Goal: Task Accomplishment & Management: Manage account settings

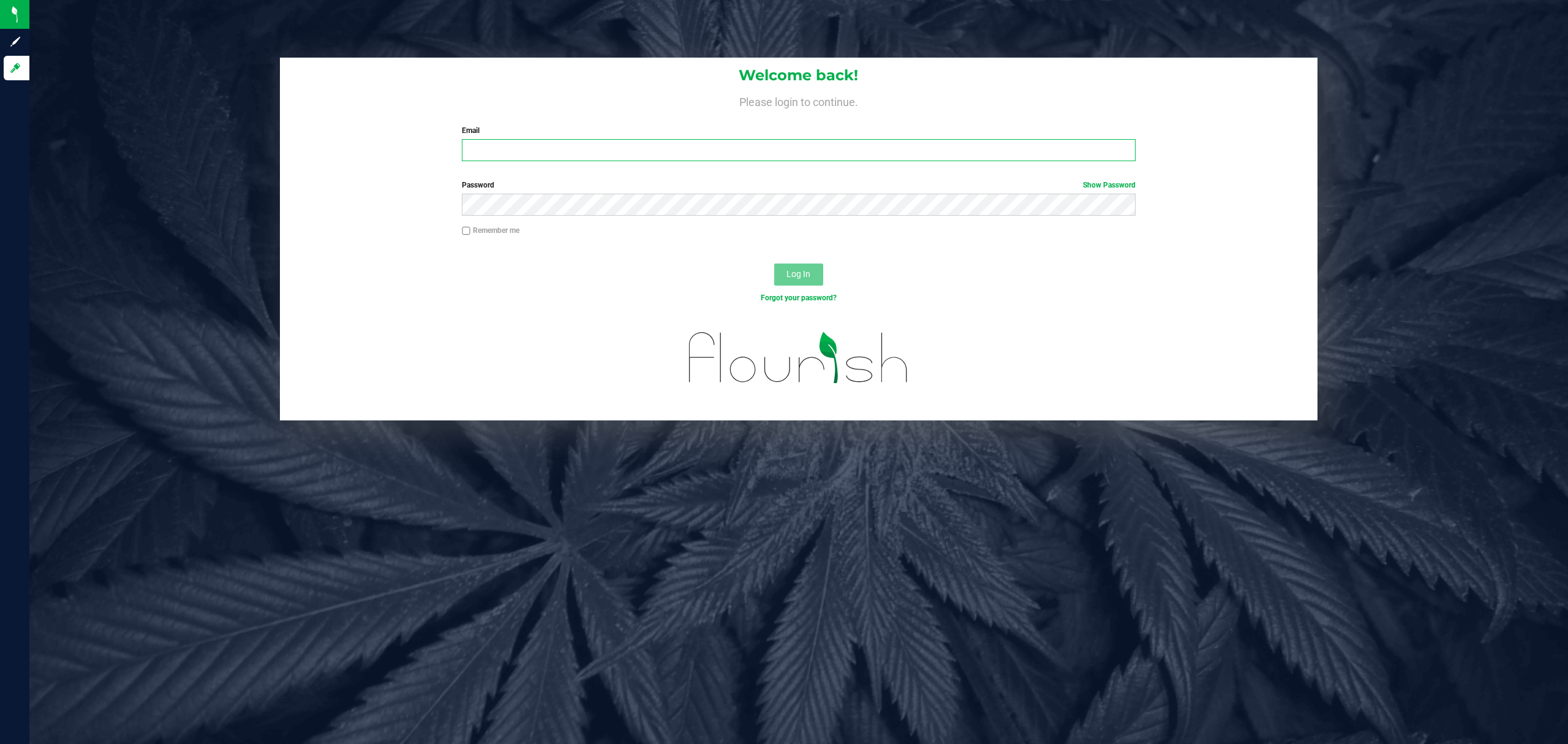
click at [532, 145] on input "Email" at bounding box center [799, 150] width 674 height 22
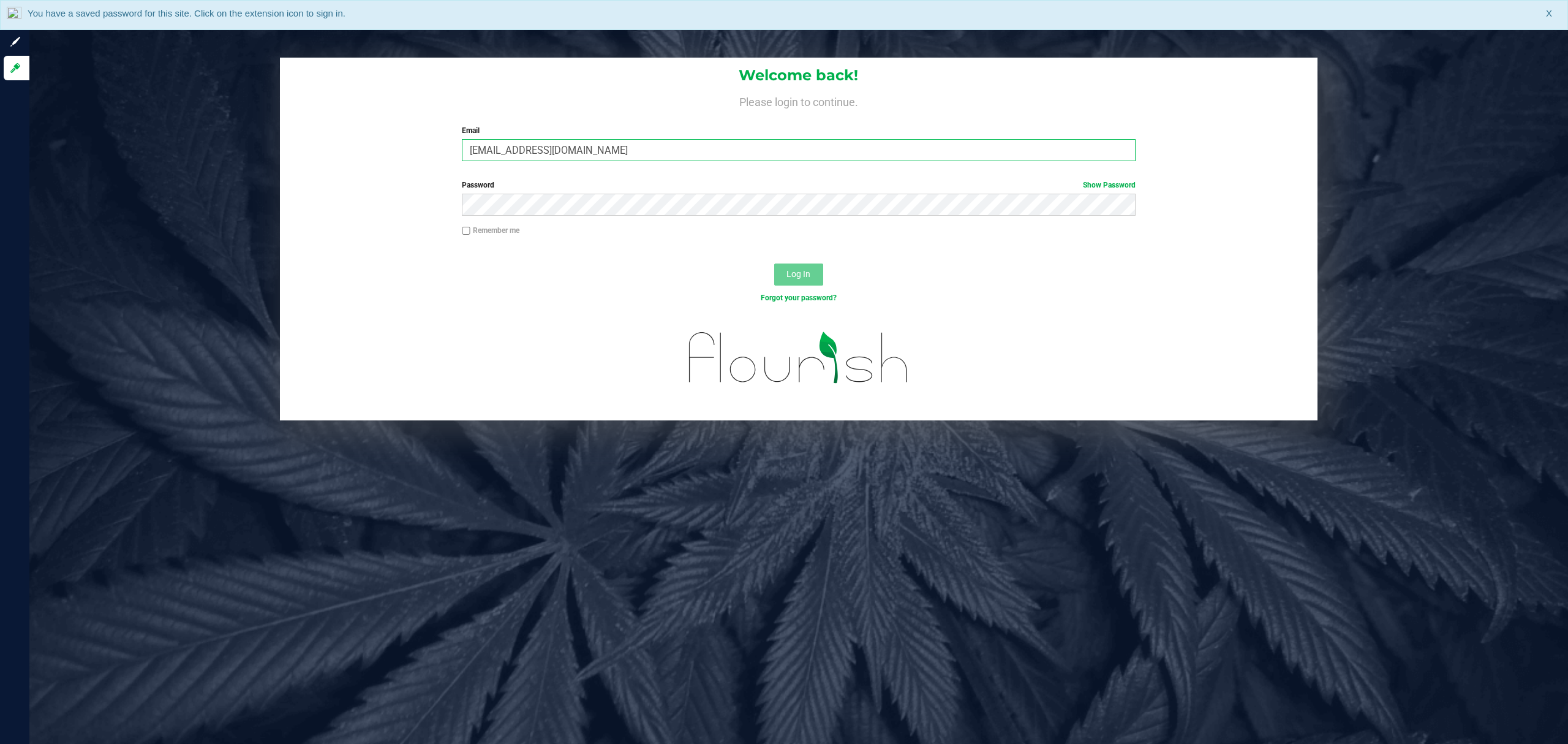
type input "[EMAIL_ADDRESS][DOMAIN_NAME]"
click at [674, 185] on label "Password Show Password" at bounding box center [799, 185] width 674 height 11
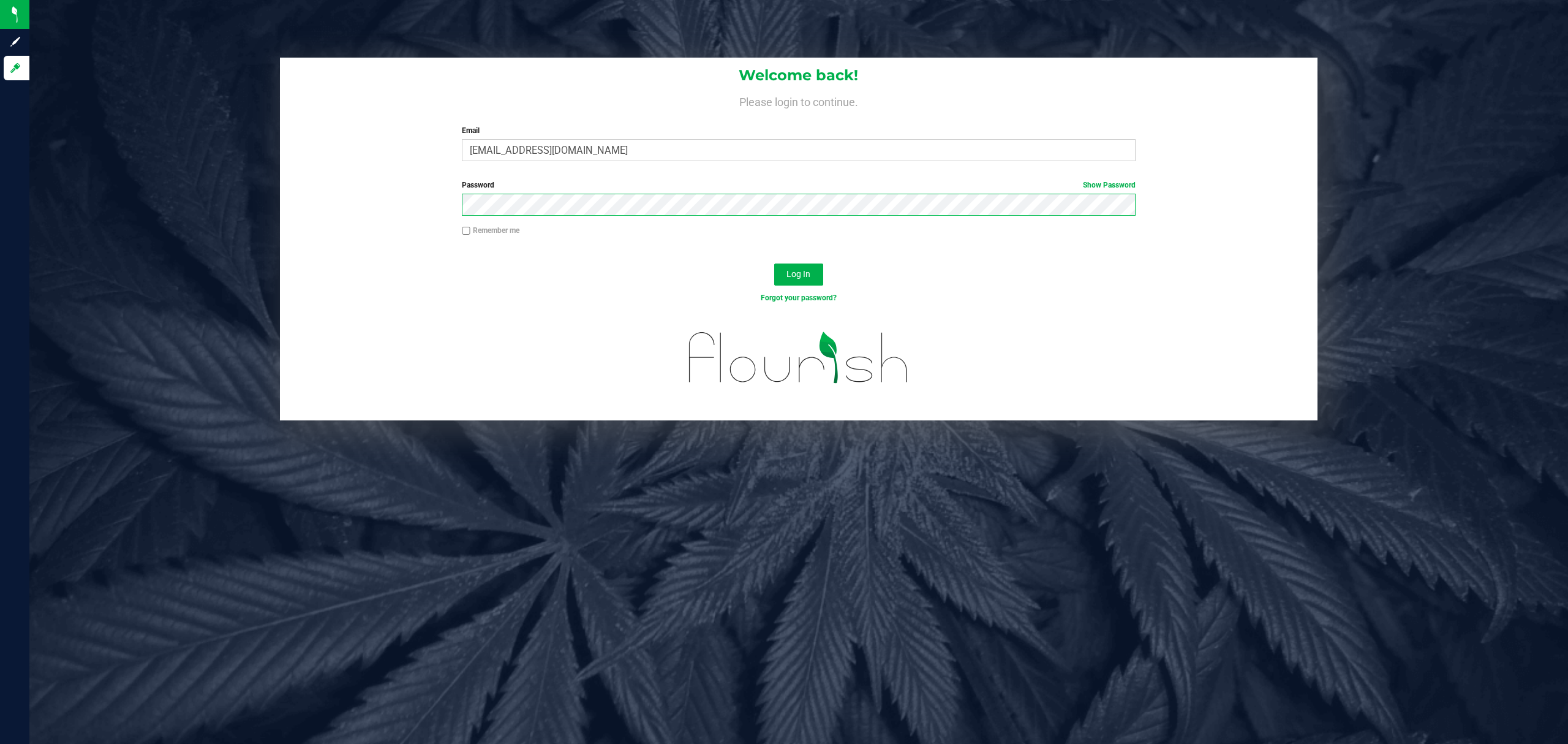
click at [774, 263] on button "Log In" at bounding box center [798, 274] width 49 height 22
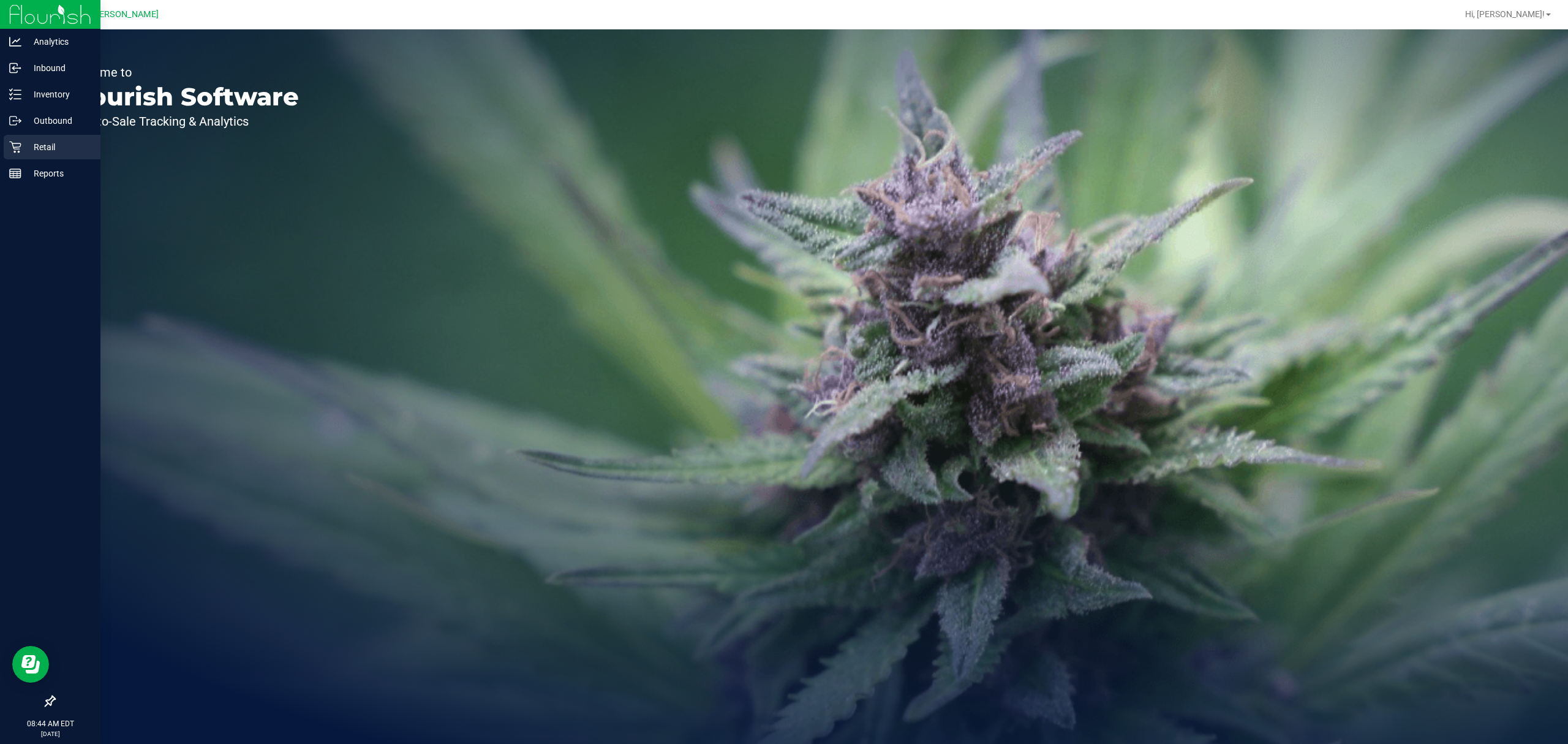
click at [15, 147] on icon at bounding box center [15, 147] width 12 height 12
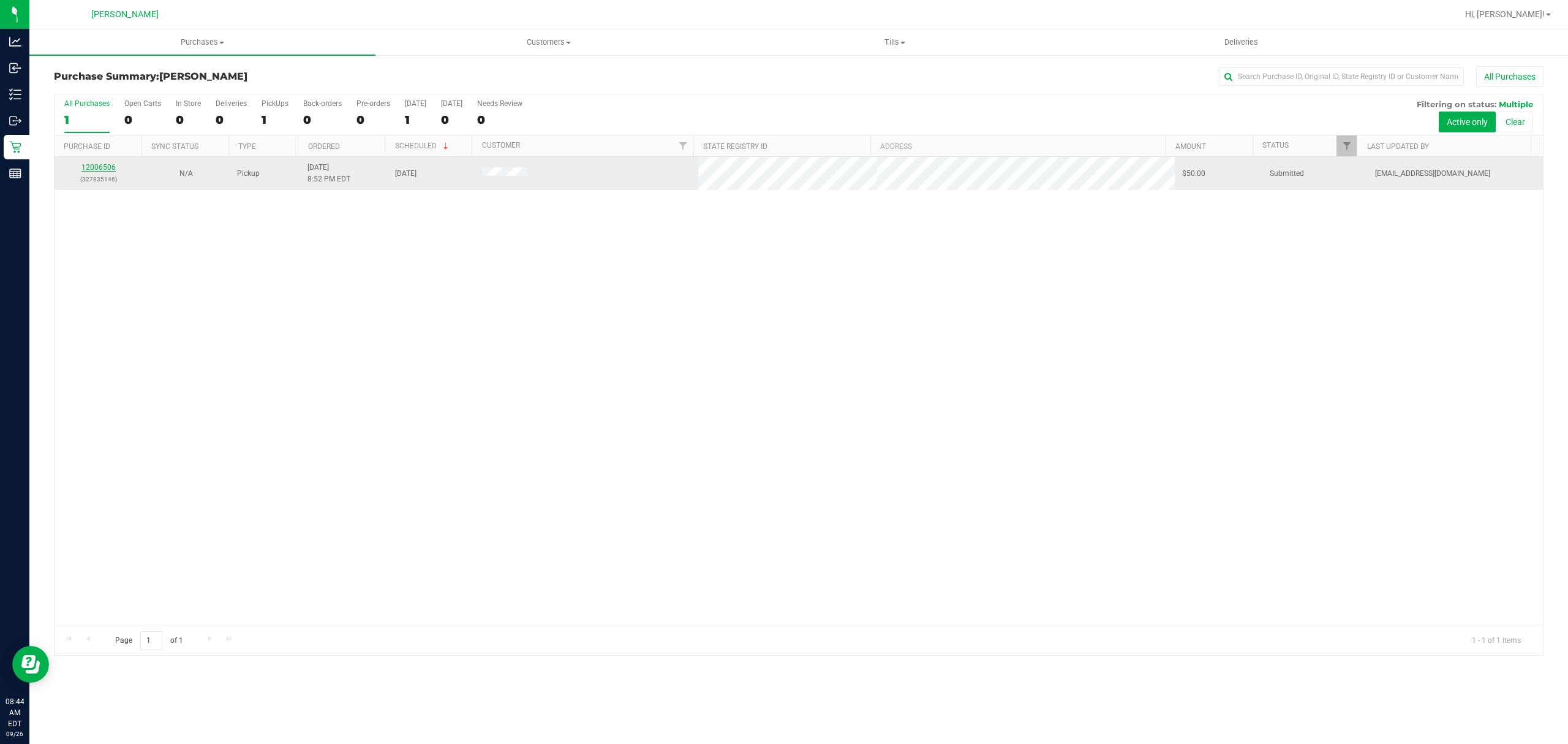
click at [97, 170] on link "12006506" at bounding box center [99, 167] width 35 height 9
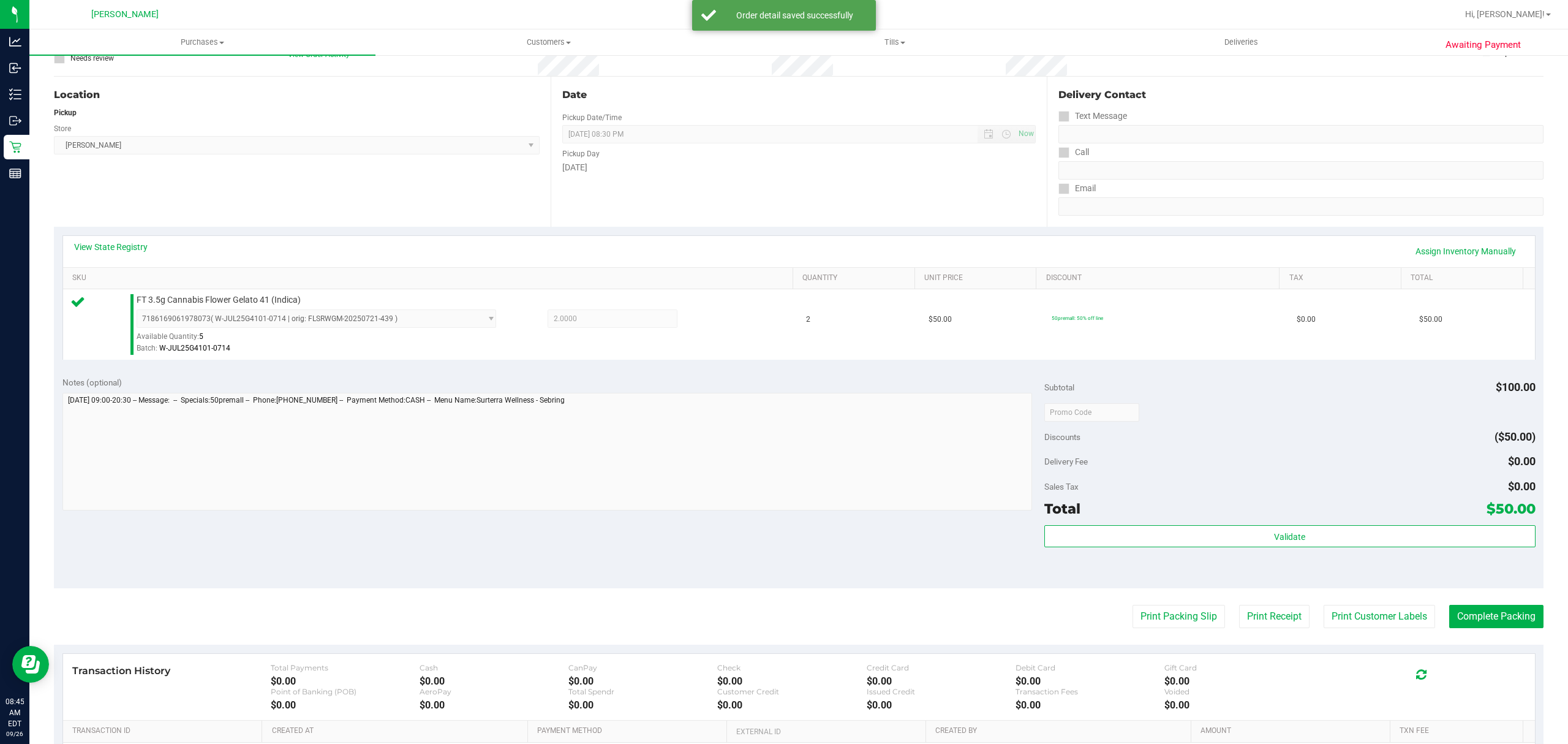
scroll to position [163, 0]
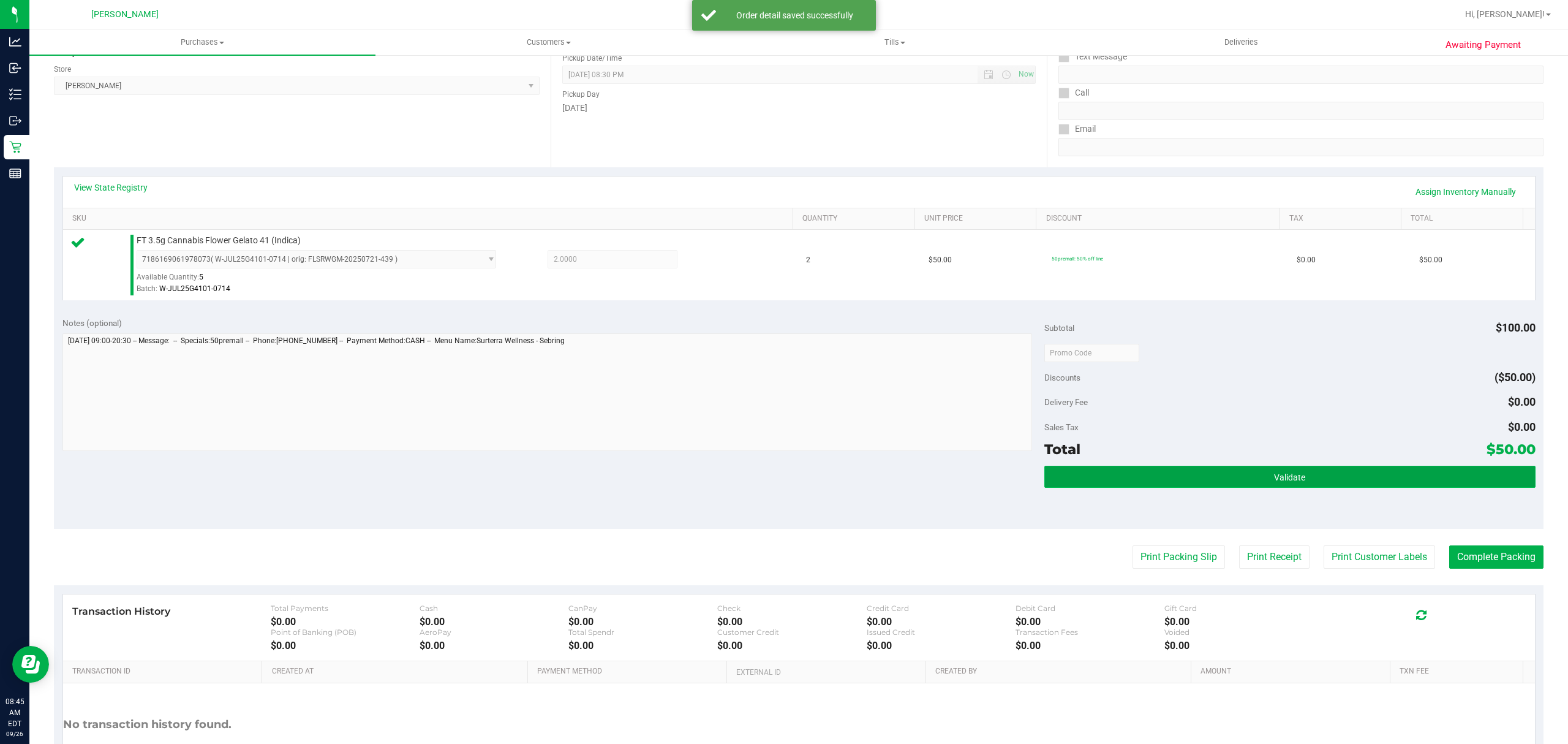
click at [1166, 478] on button "Validate" at bounding box center [1291, 477] width 492 height 22
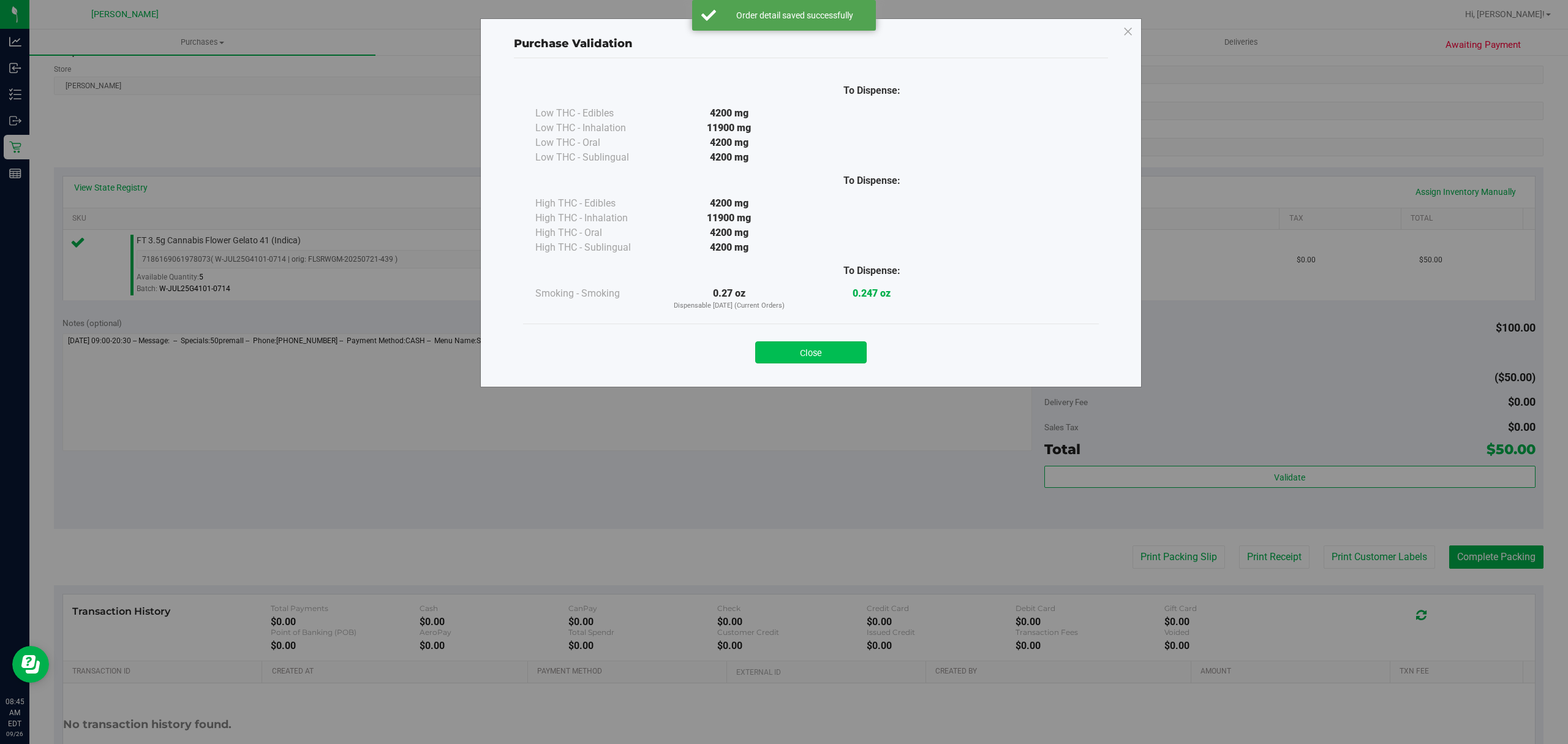
click at [792, 350] on button "Close" at bounding box center [812, 352] width 112 height 22
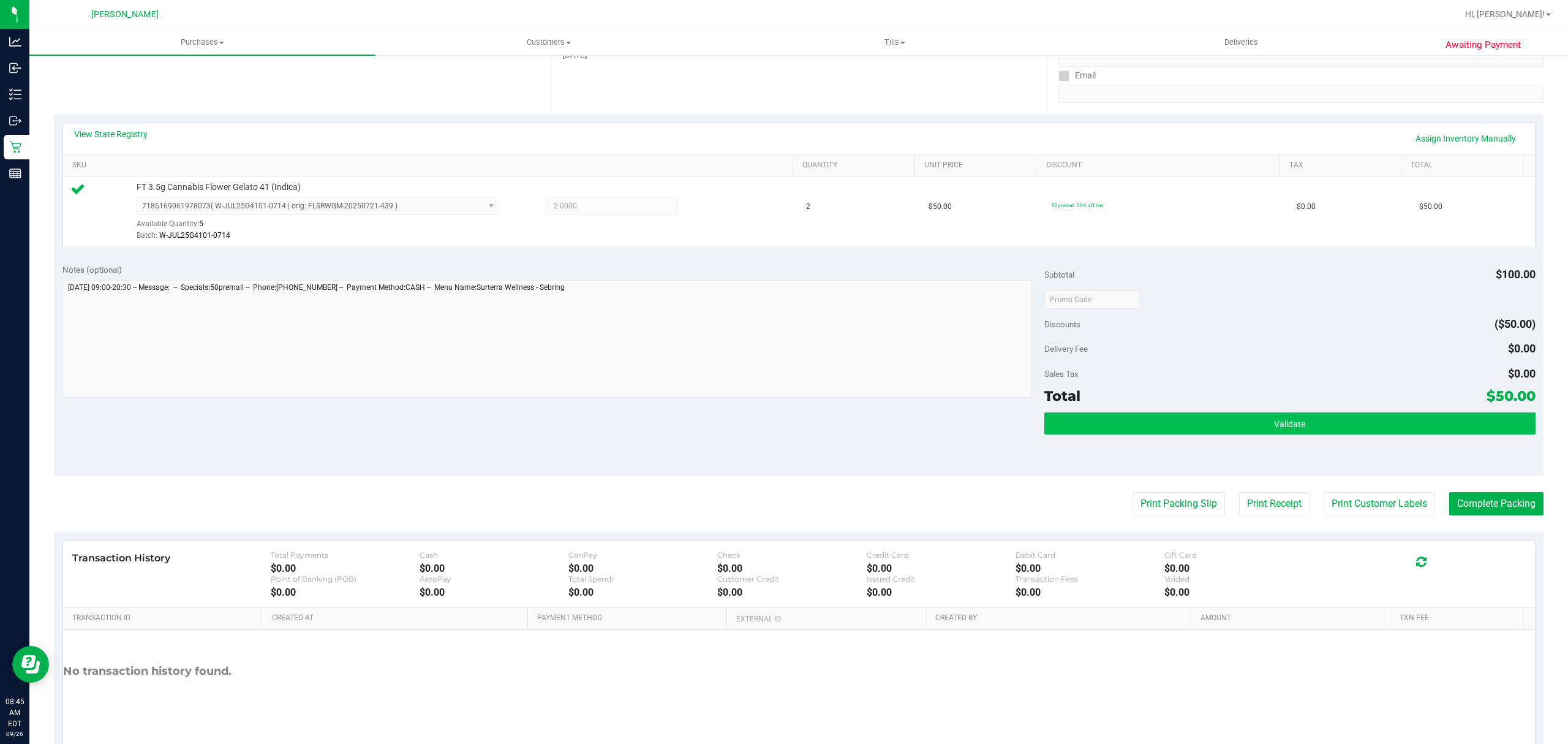
scroll to position [260, 0]
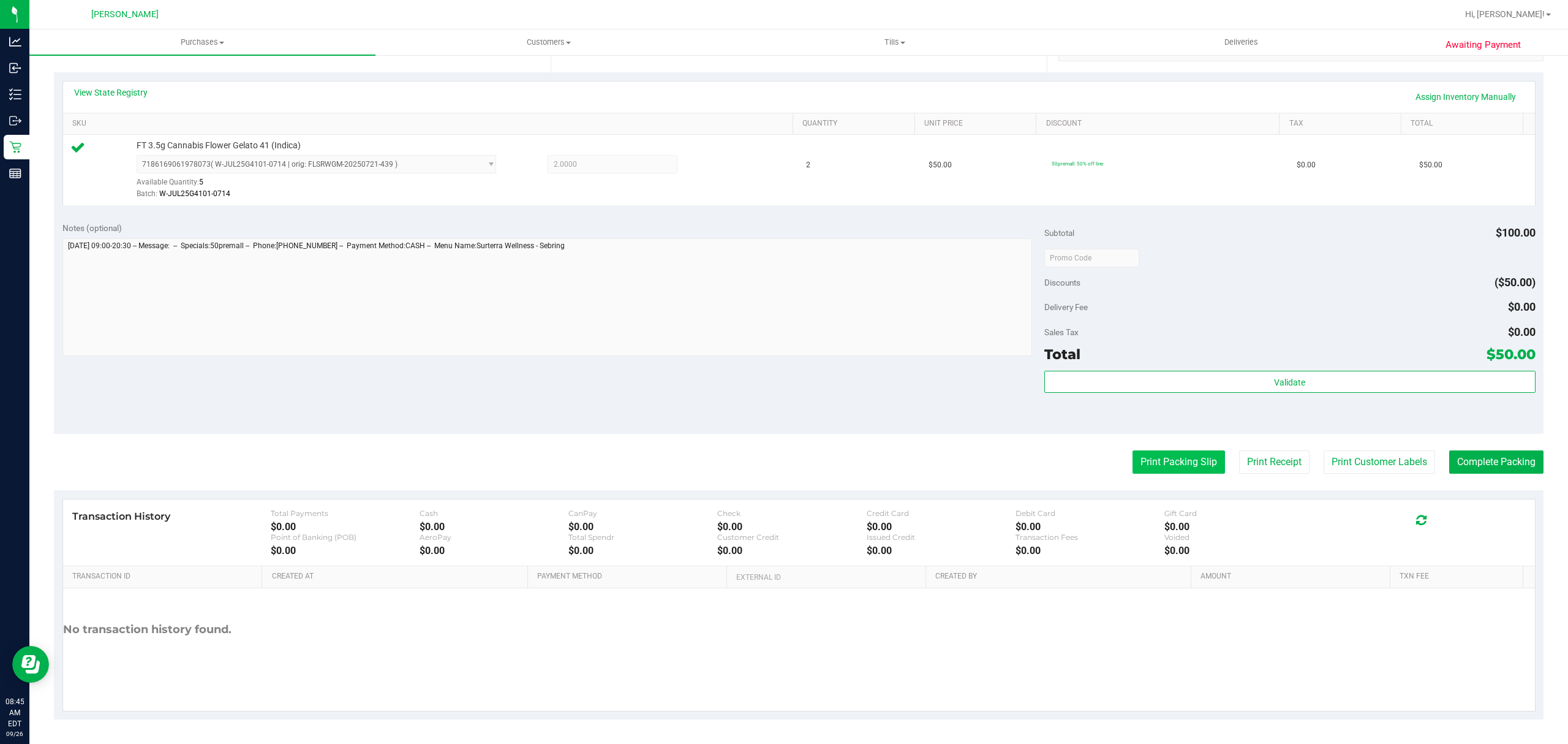
click at [1163, 464] on button "Print Packing Slip" at bounding box center [1179, 462] width 93 height 24
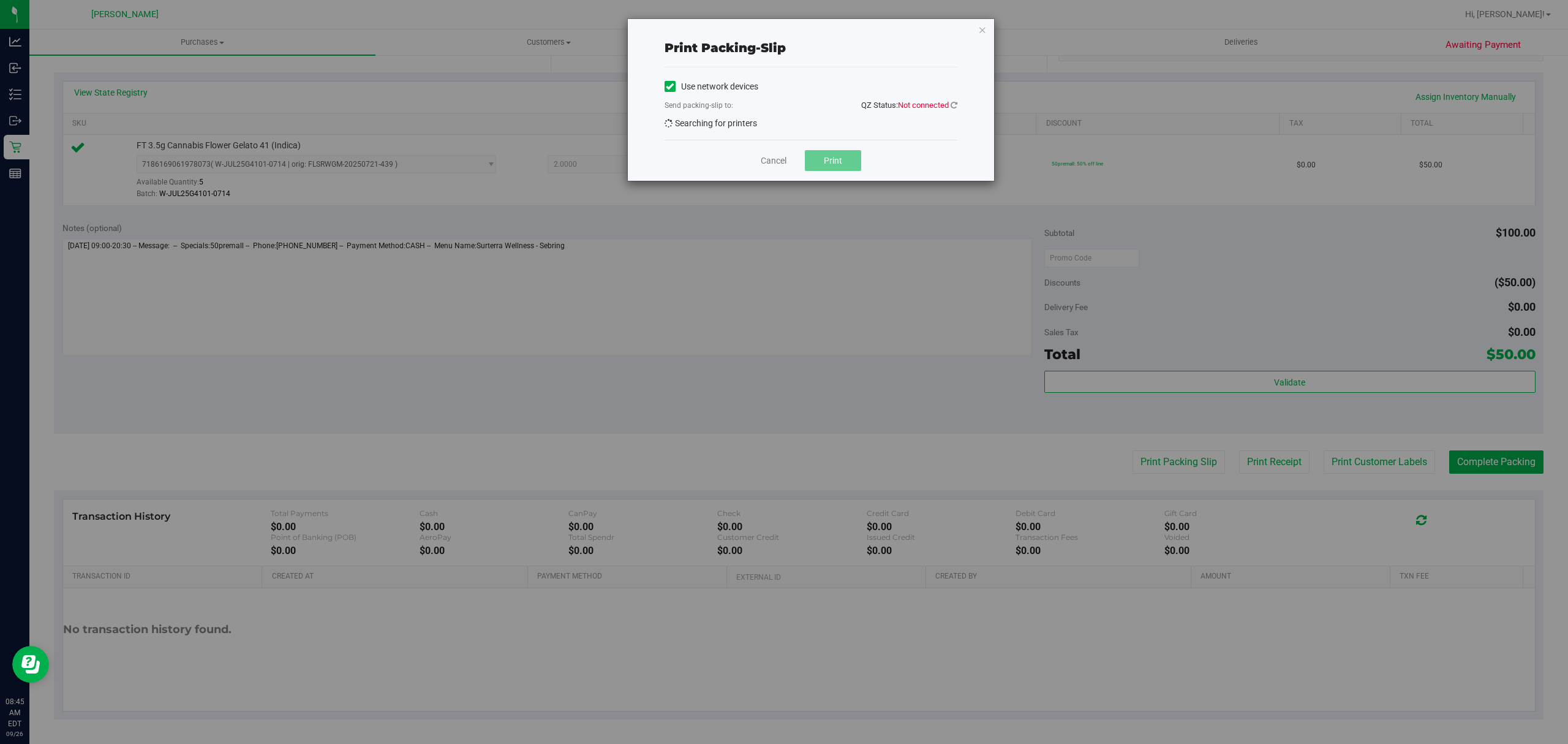
click at [949, 108] on span "QZ Status: Not connected" at bounding box center [909, 105] width 96 height 9
click at [956, 104] on icon at bounding box center [954, 104] width 7 height 8
click at [954, 104] on icon at bounding box center [954, 104] width 7 height 8
click at [834, 130] on span "EPSON - G2G" at bounding box center [803, 126] width 276 height 17
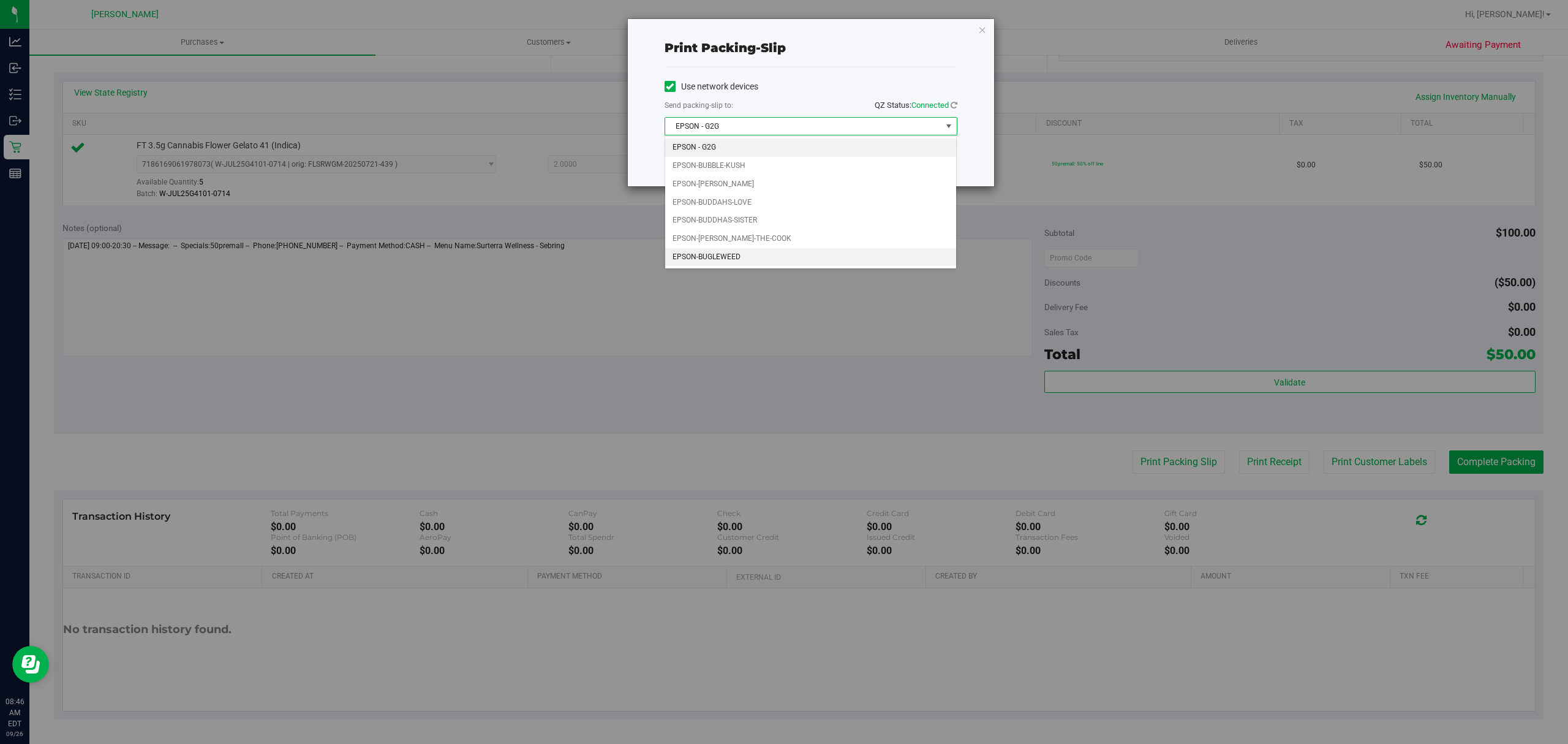
click at [738, 262] on li "EPSON-BUGLEWEED" at bounding box center [810, 257] width 291 height 18
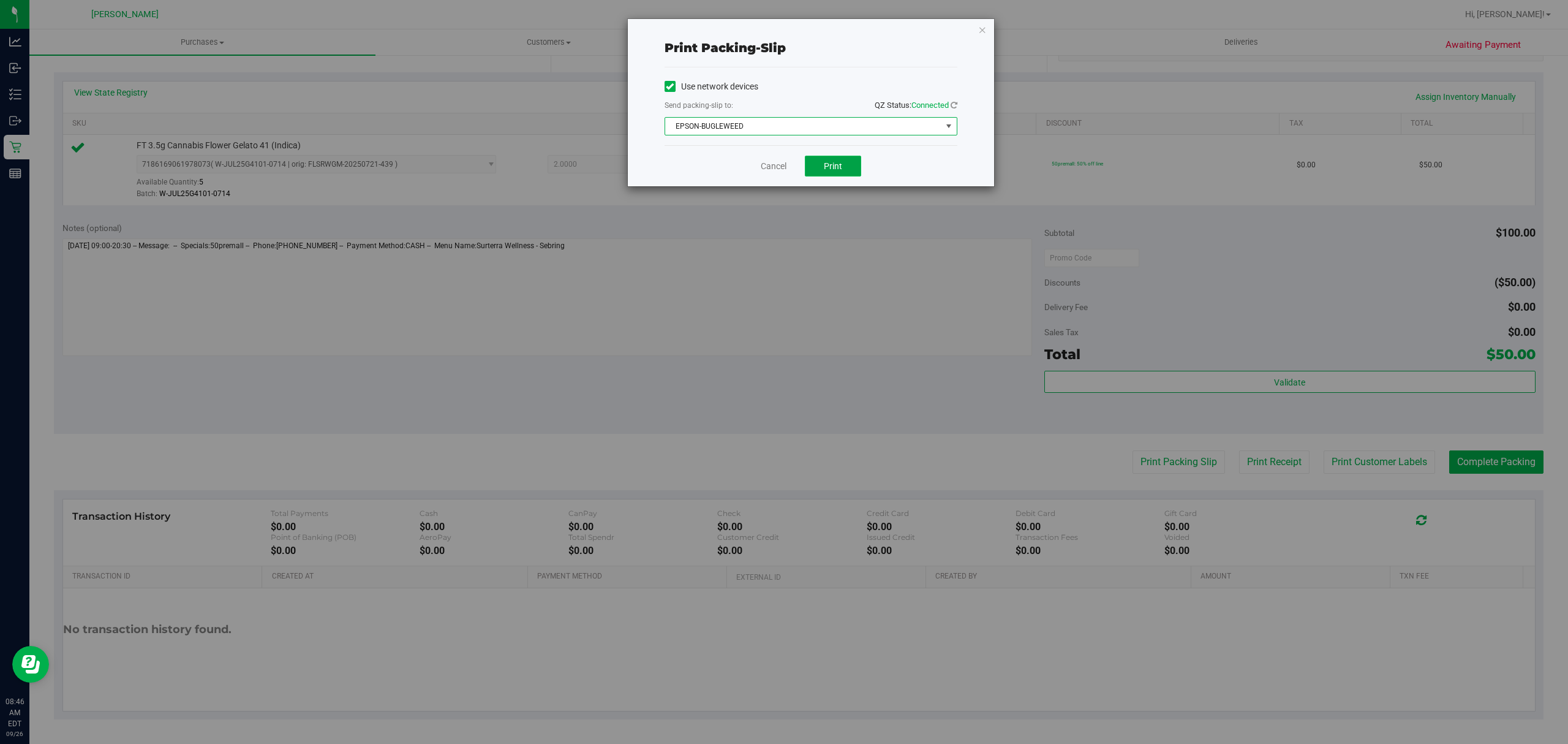
click at [853, 166] on button "Print" at bounding box center [833, 166] width 57 height 21
click at [777, 166] on link "Cancel" at bounding box center [773, 166] width 26 height 13
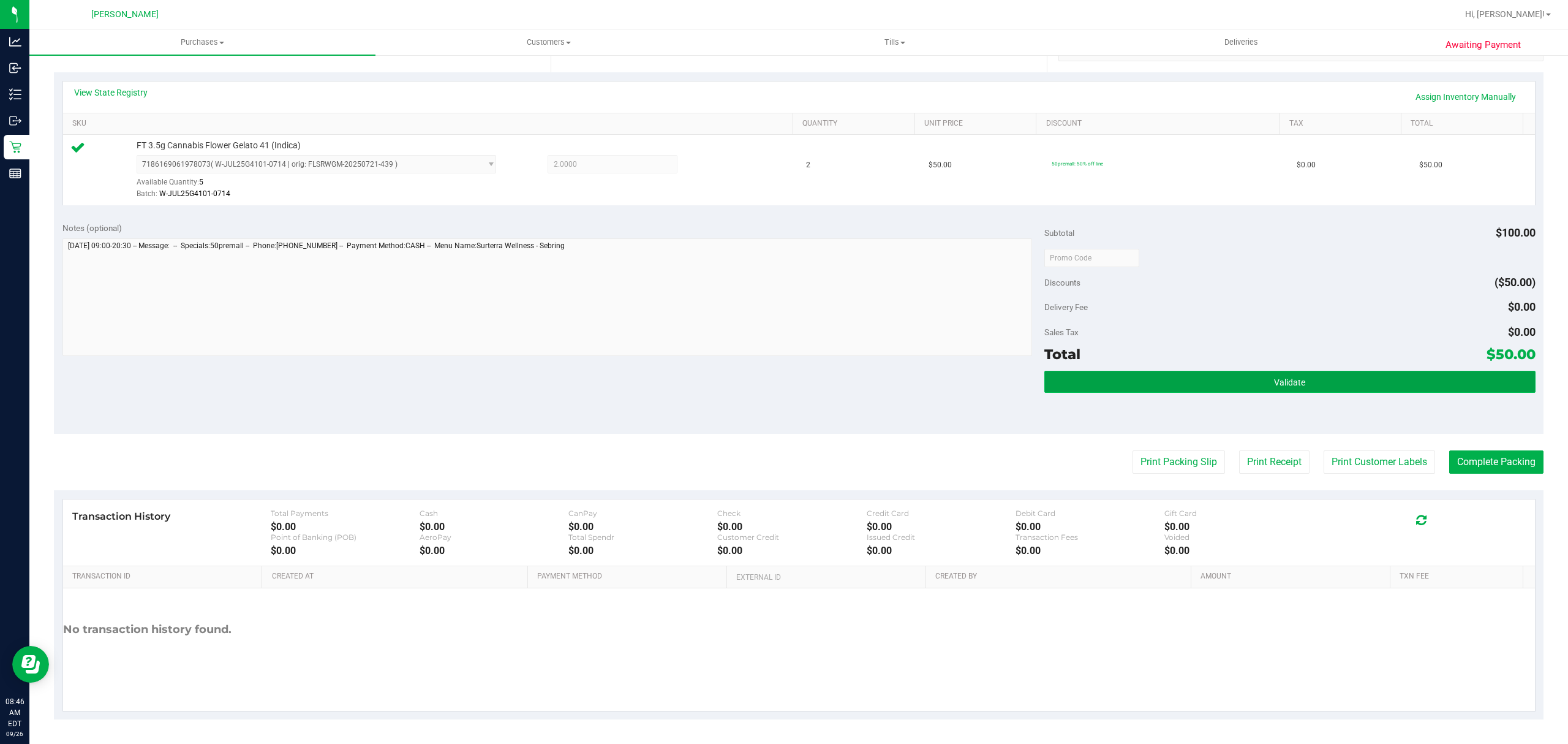
click at [1166, 385] on button "Validate" at bounding box center [1291, 382] width 492 height 22
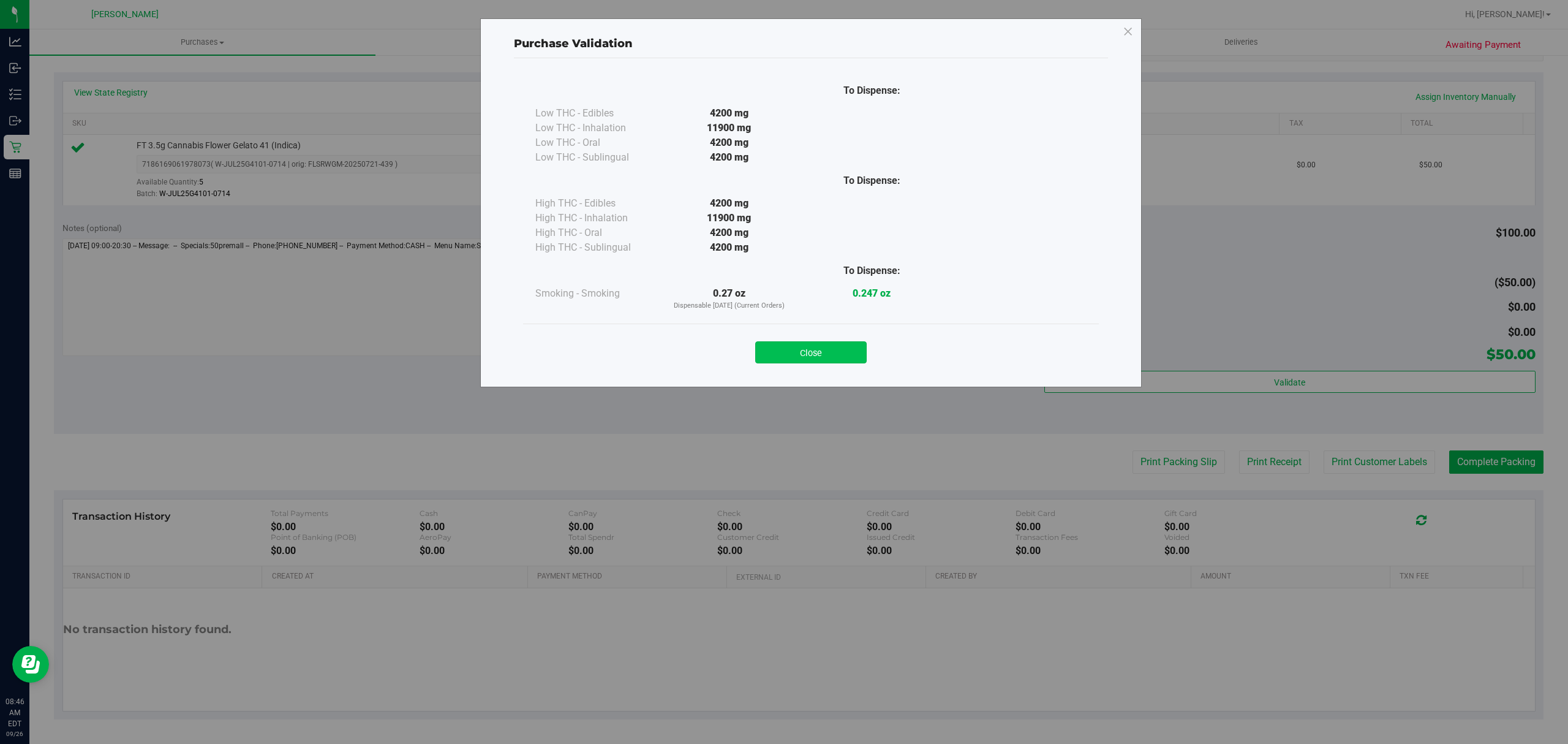
drag, startPoint x: 824, startPoint y: 361, endPoint x: 1500, endPoint y: 483, distance: 686.9
click at [831, 361] on button "Close" at bounding box center [812, 352] width 112 height 22
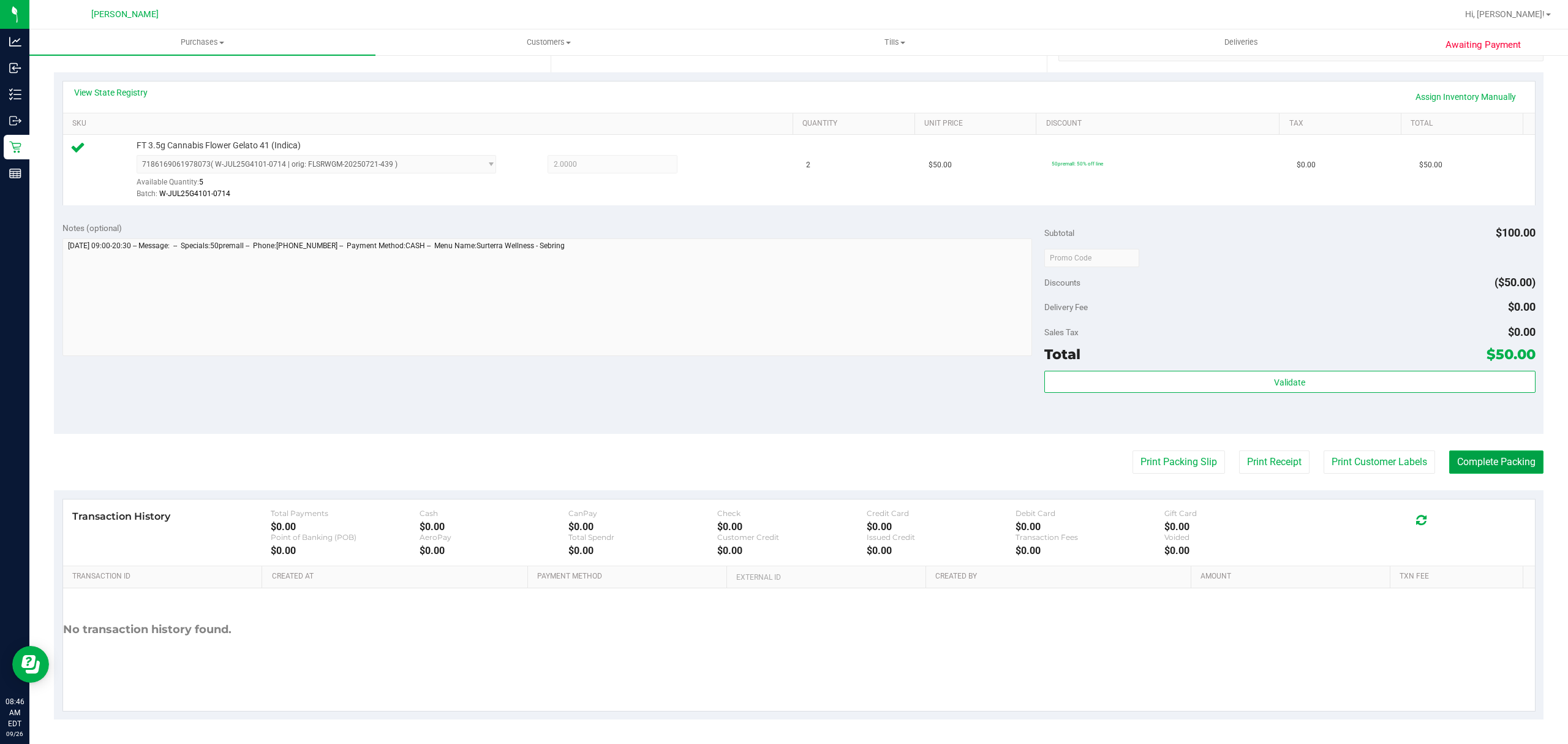
click at [1469, 456] on button "Complete Packing" at bounding box center [1497, 462] width 94 height 24
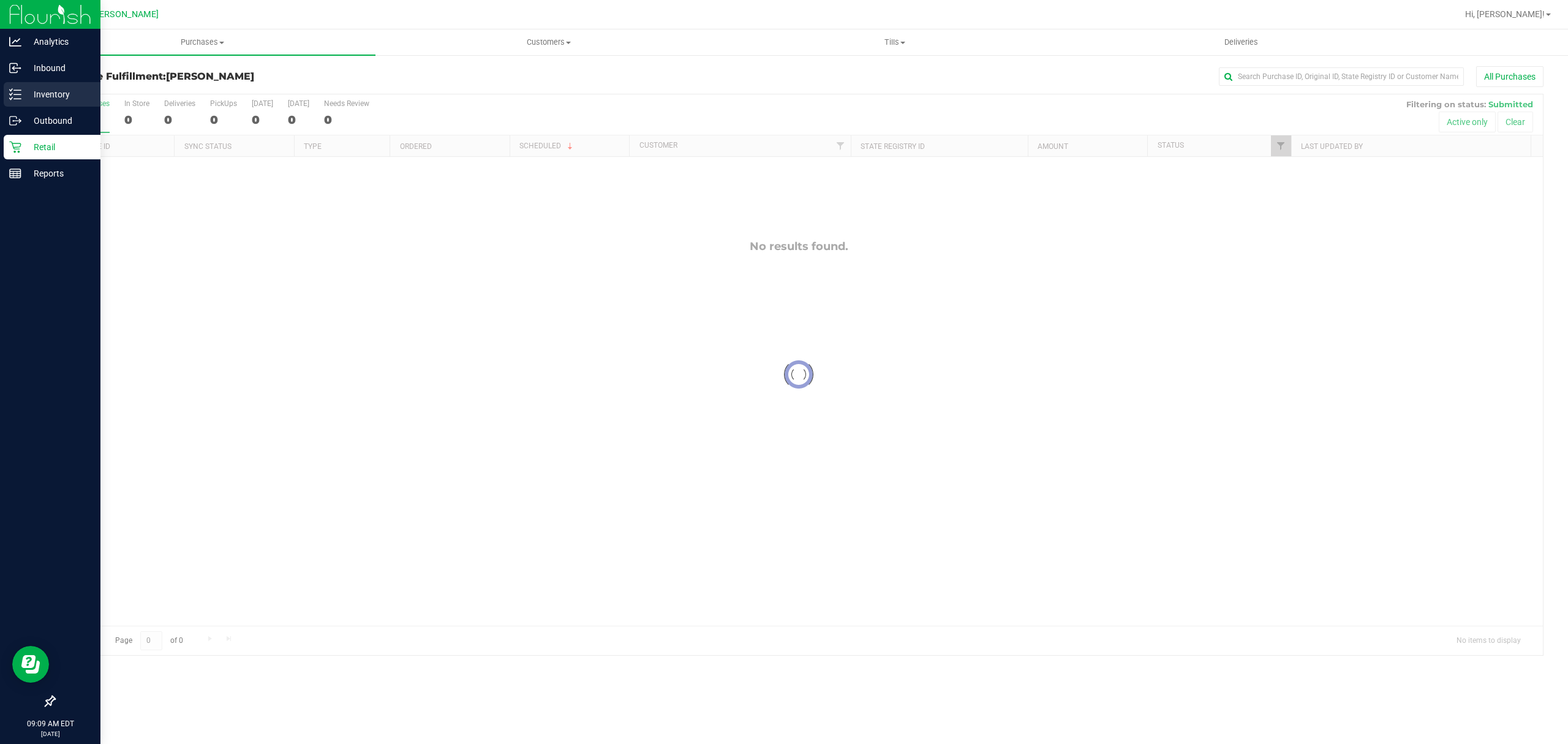
click at [35, 94] on p "Inventory" at bounding box center [58, 94] width 74 height 15
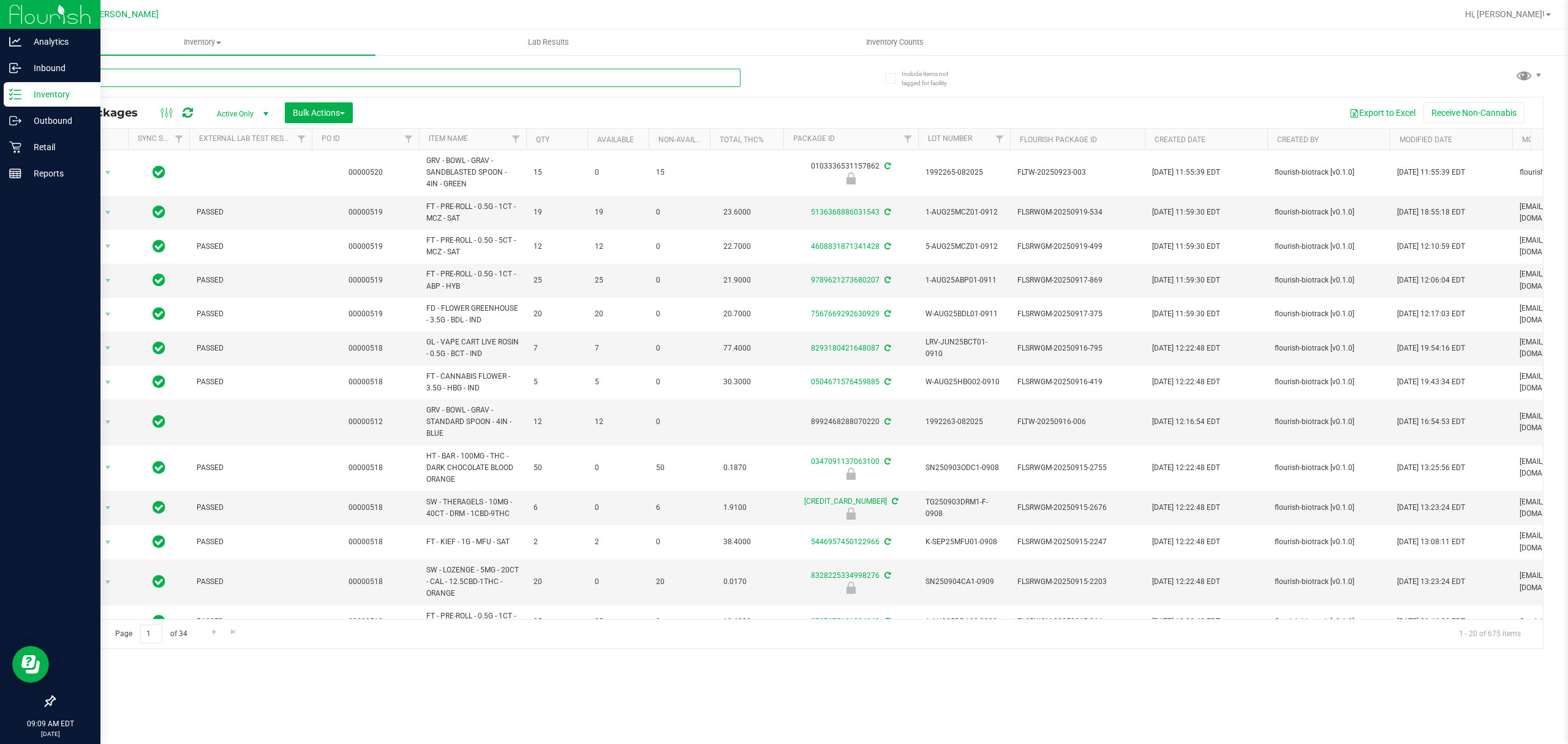
click at [180, 70] on input "text" at bounding box center [397, 77] width 687 height 18
type input "yhi"
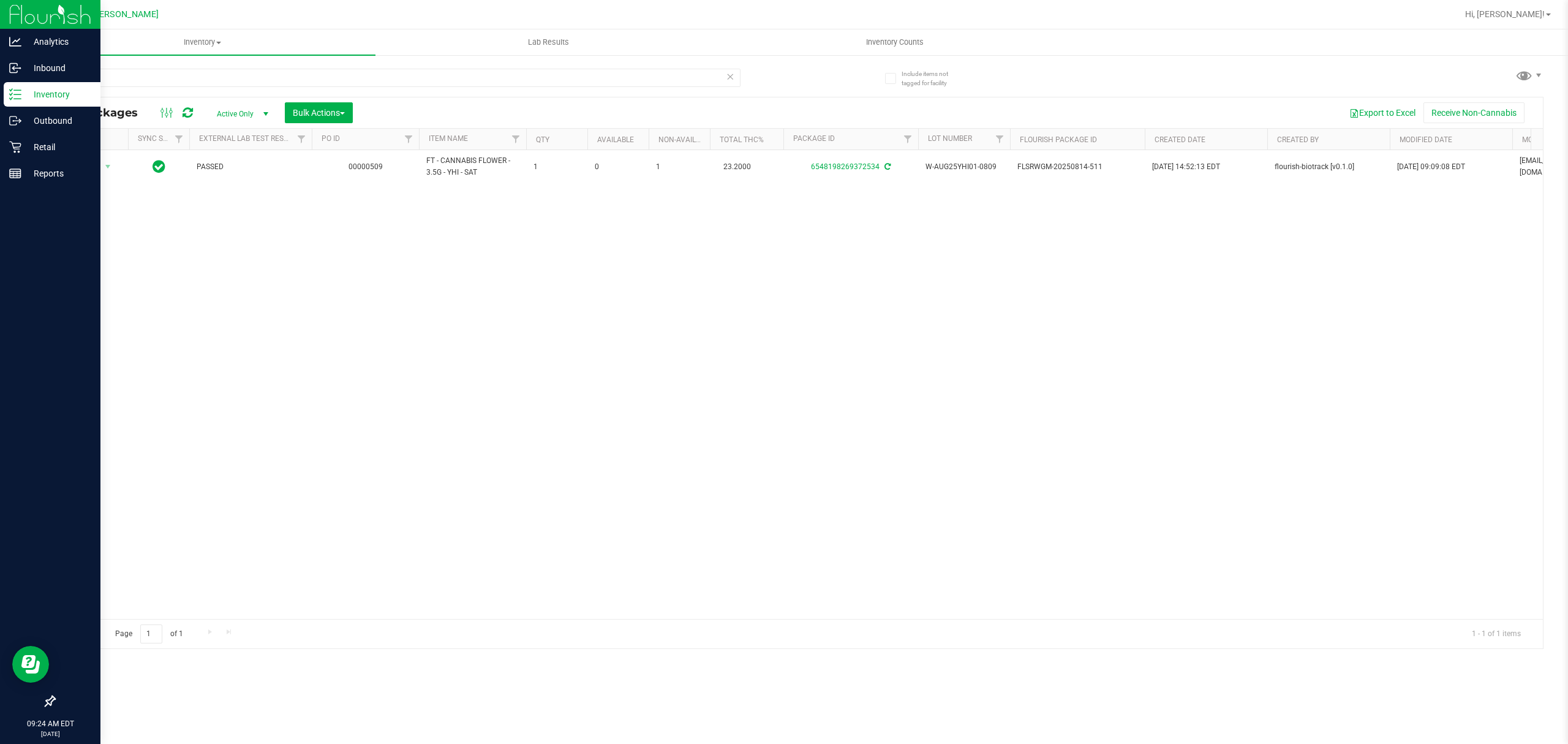
click at [338, 306] on div "Action Action Adjust qty Create package Edit attributes Global inventory Locate…" at bounding box center [798, 384] width 1489 height 469
drag, startPoint x: 622, startPoint y: 415, endPoint x: 523, endPoint y: 380, distance: 105.0
click at [622, 415] on div "Action Action Adjust qty Create package Edit attributes Global inventory Locate…" at bounding box center [798, 384] width 1489 height 469
click at [22, 148] on p "Retail" at bounding box center [58, 147] width 74 height 15
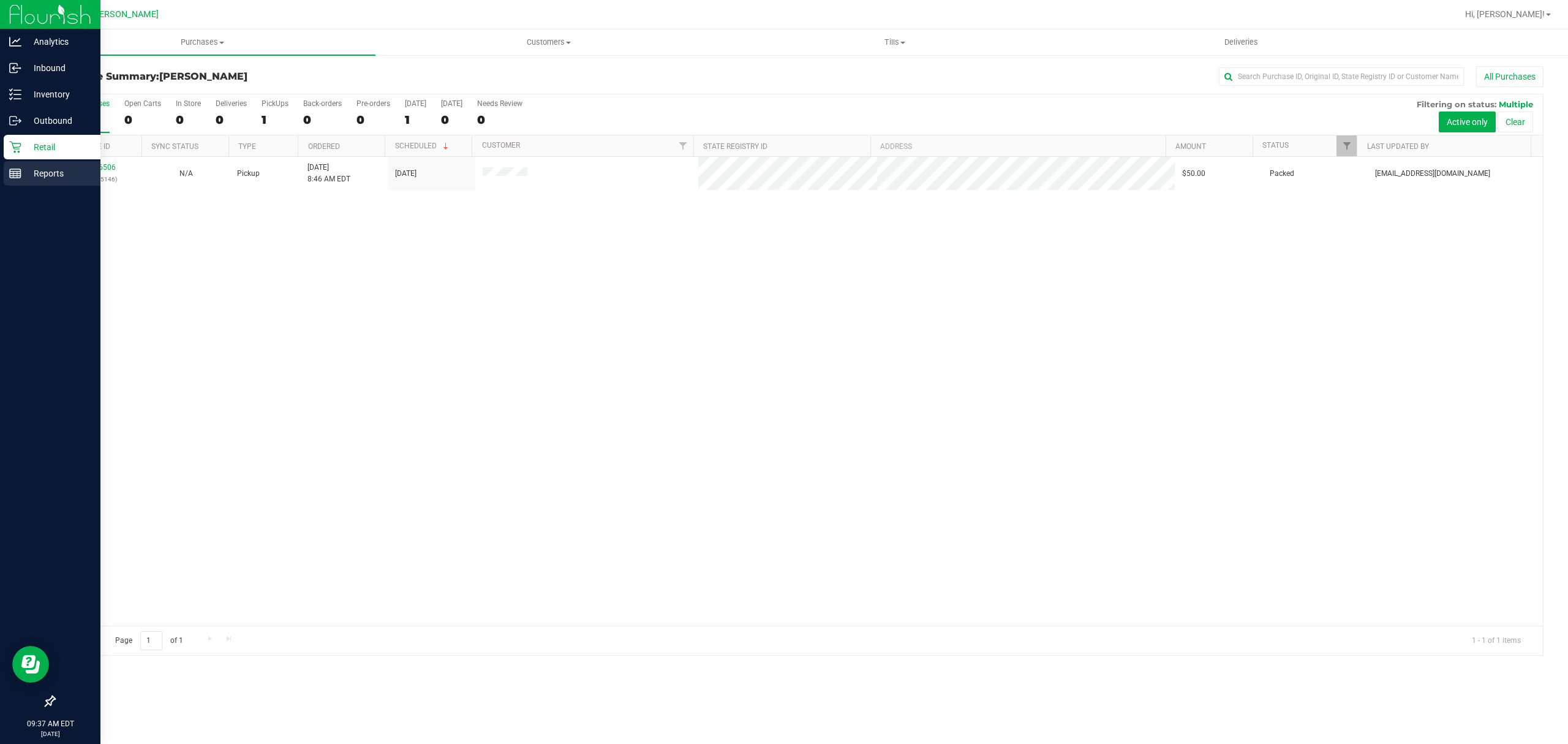
click at [23, 185] on div "Reports" at bounding box center [52, 173] width 97 height 24
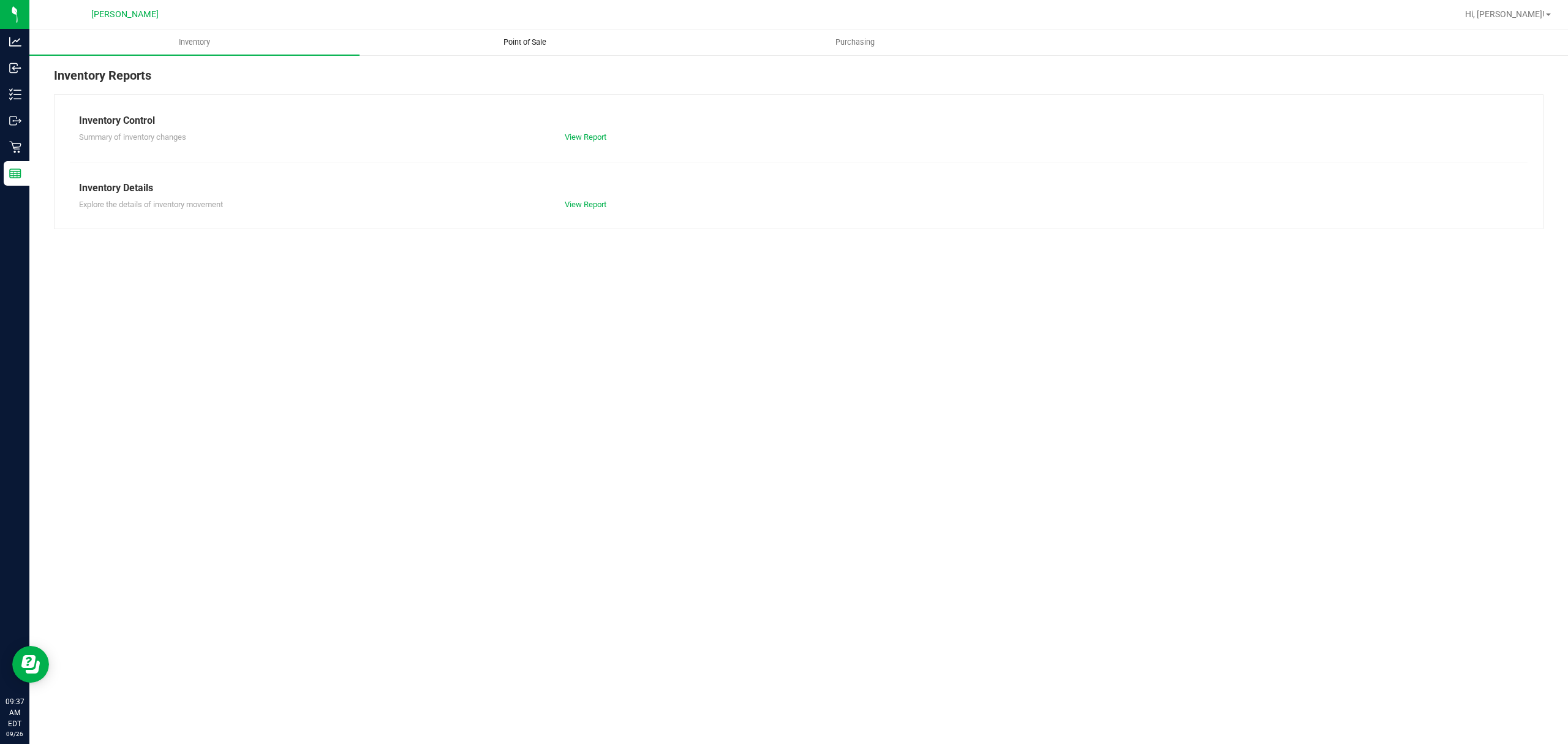
click at [522, 47] on span "Point of Sale" at bounding box center [525, 42] width 76 height 11
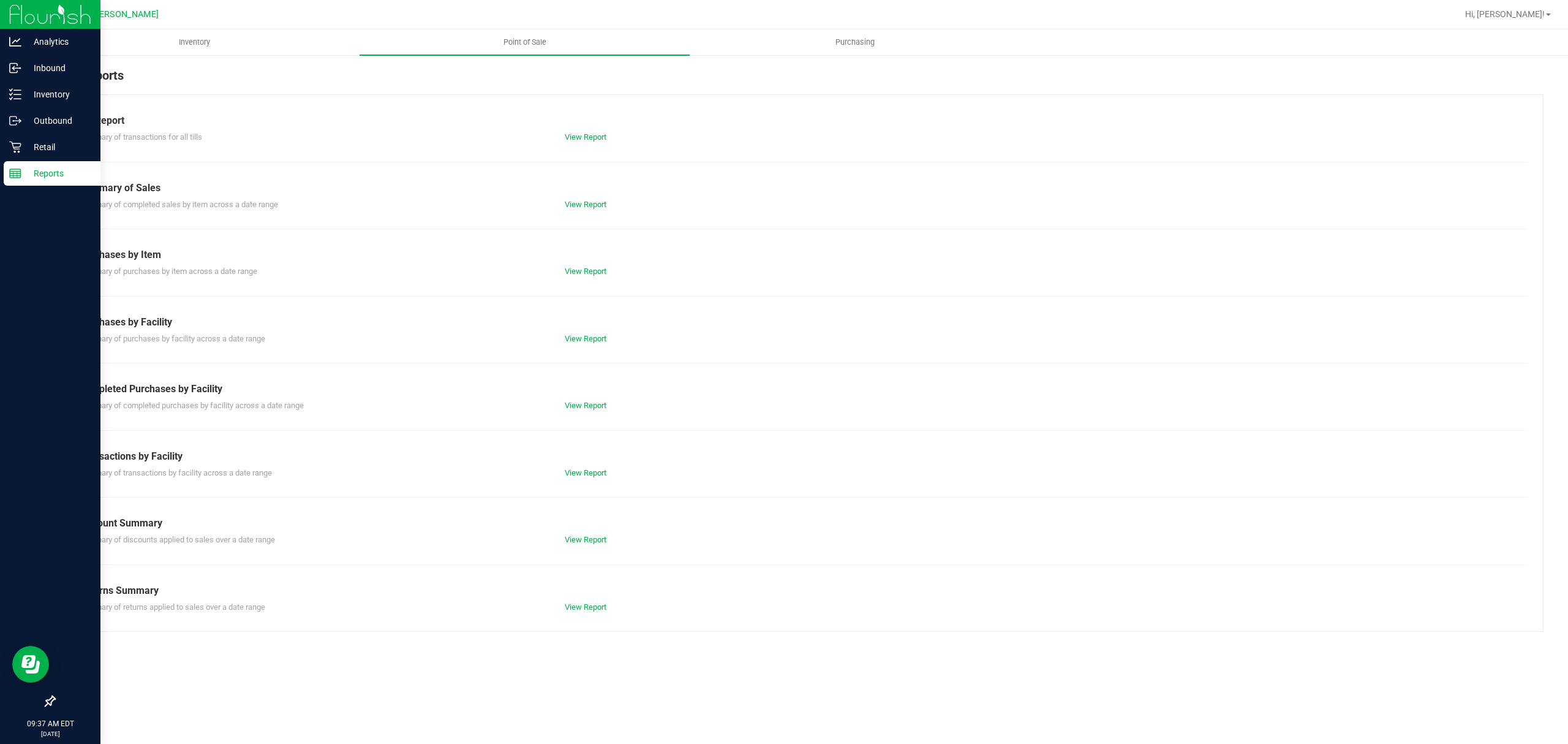
click at [37, 163] on div "Reports" at bounding box center [52, 173] width 97 height 24
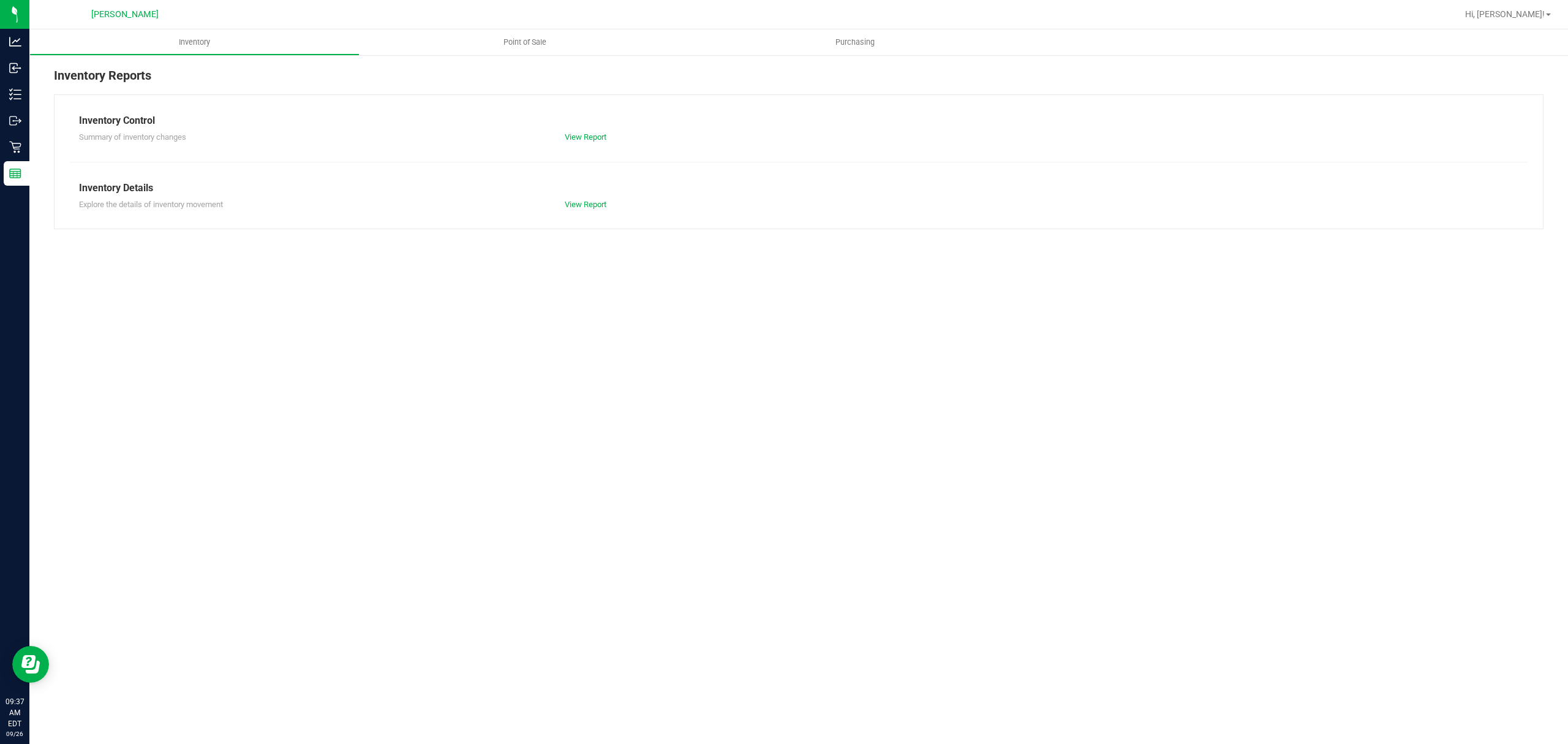
click at [584, 210] on div "View Report" at bounding box center [677, 205] width 244 height 13
click at [594, 205] on link "View Report" at bounding box center [586, 204] width 42 height 9
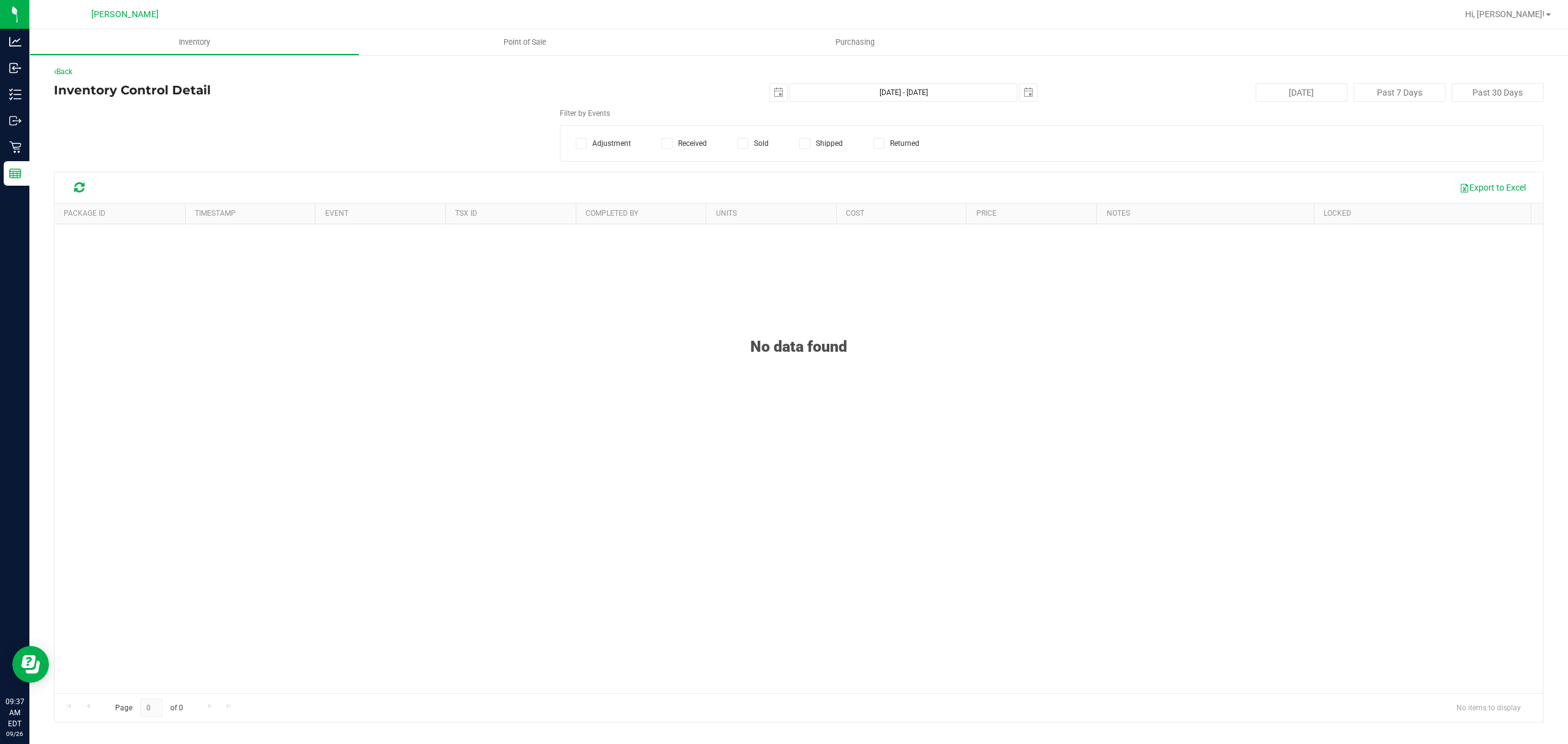
click at [745, 148] on span at bounding box center [742, 143] width 11 height 11
click at [0, 0] on input "Sold" at bounding box center [0, 0] width 0 height 0
click at [777, 92] on span "select" at bounding box center [778, 92] width 10 height 10
click at [798, 152] on link "1" at bounding box center [798, 161] width 18 height 19
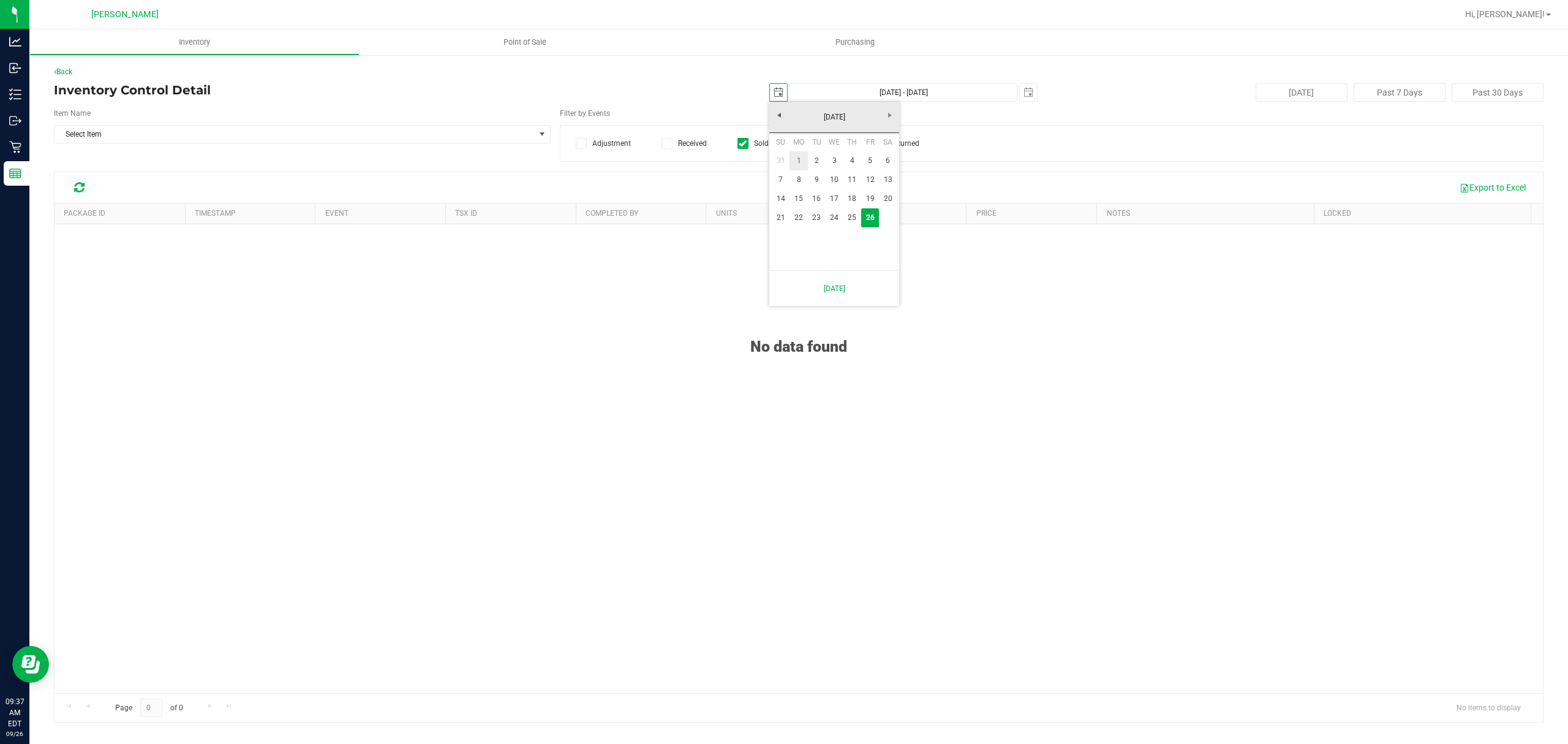
type input "2025-09-01"
type input "Sep 1, 2025 - Sep 26, 2025"
click at [260, 131] on span "Select Item" at bounding box center [294, 134] width 480 height 17
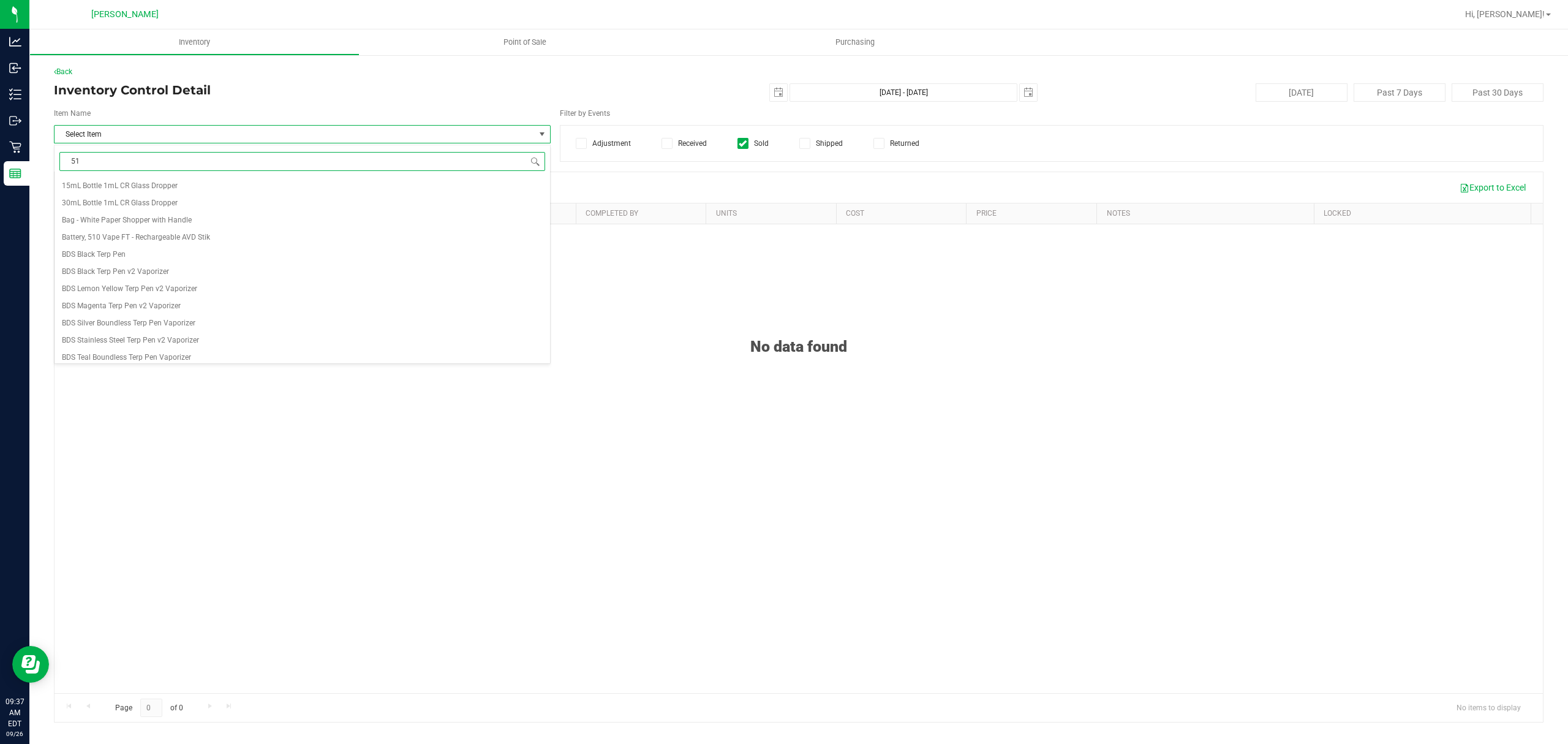
type input "510"
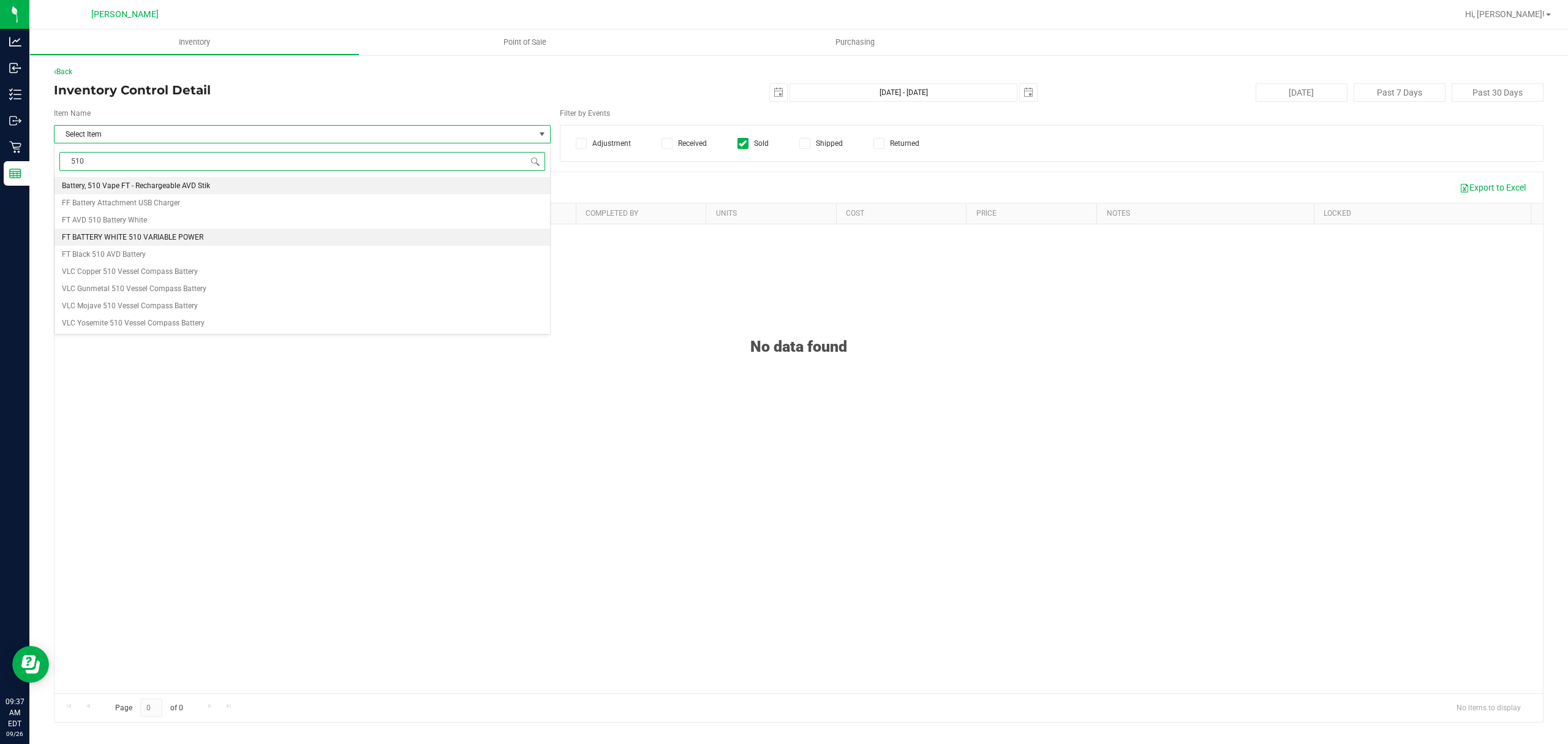
click at [192, 241] on span "FT BATTERY WHITE 510 VARIABLE POWER" at bounding box center [132, 237] width 141 height 9
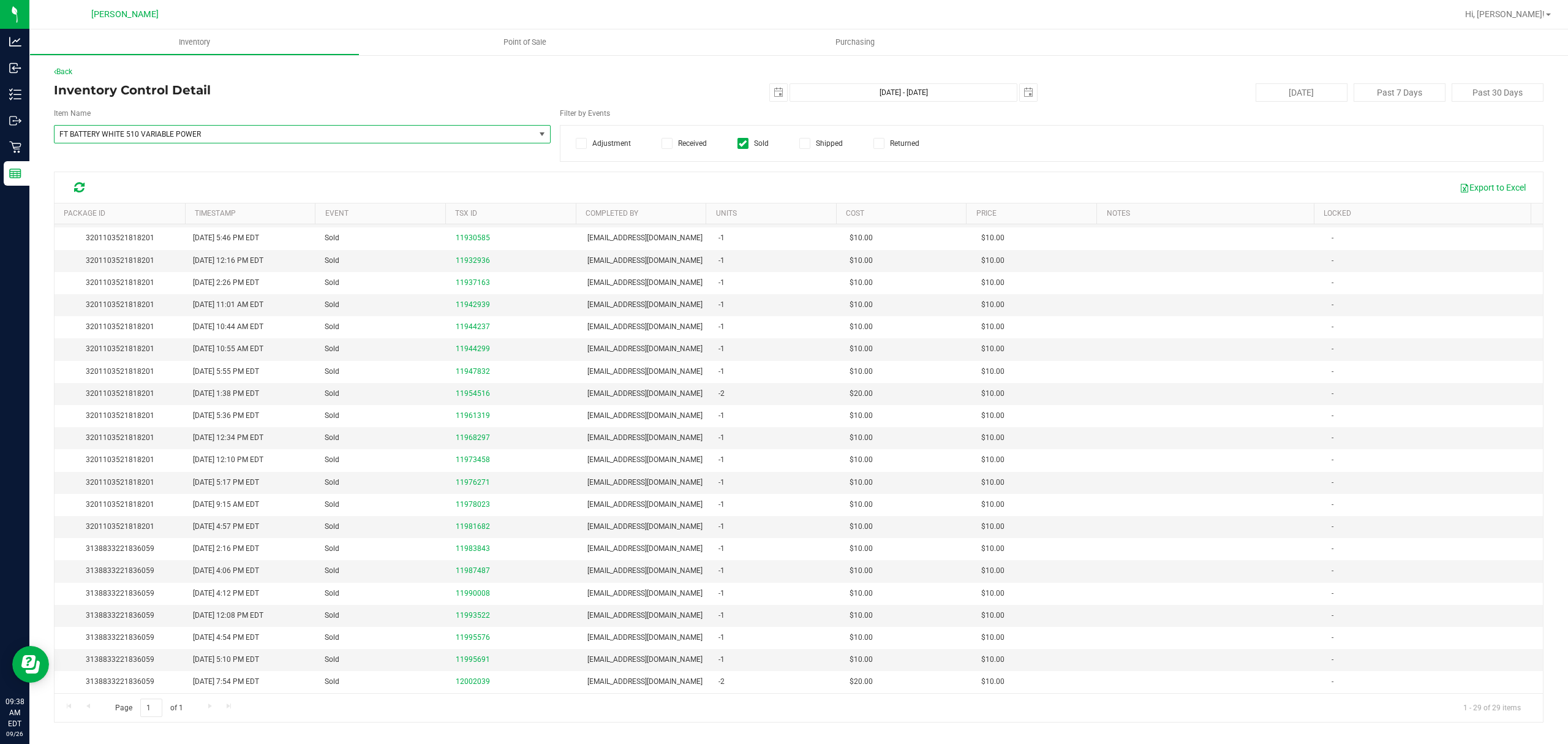
scroll to position [180, 0]
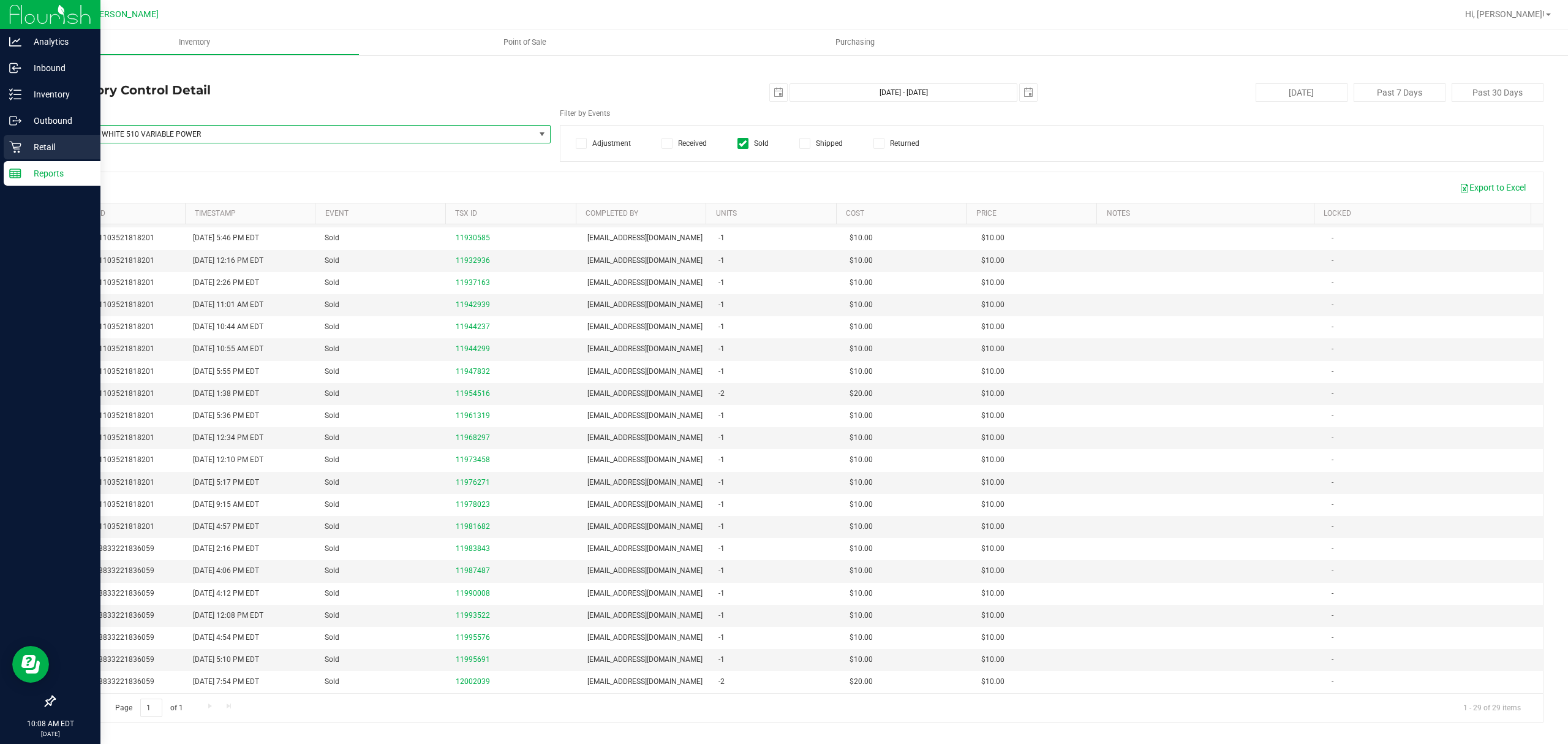
click at [28, 148] on p "Retail" at bounding box center [58, 147] width 74 height 15
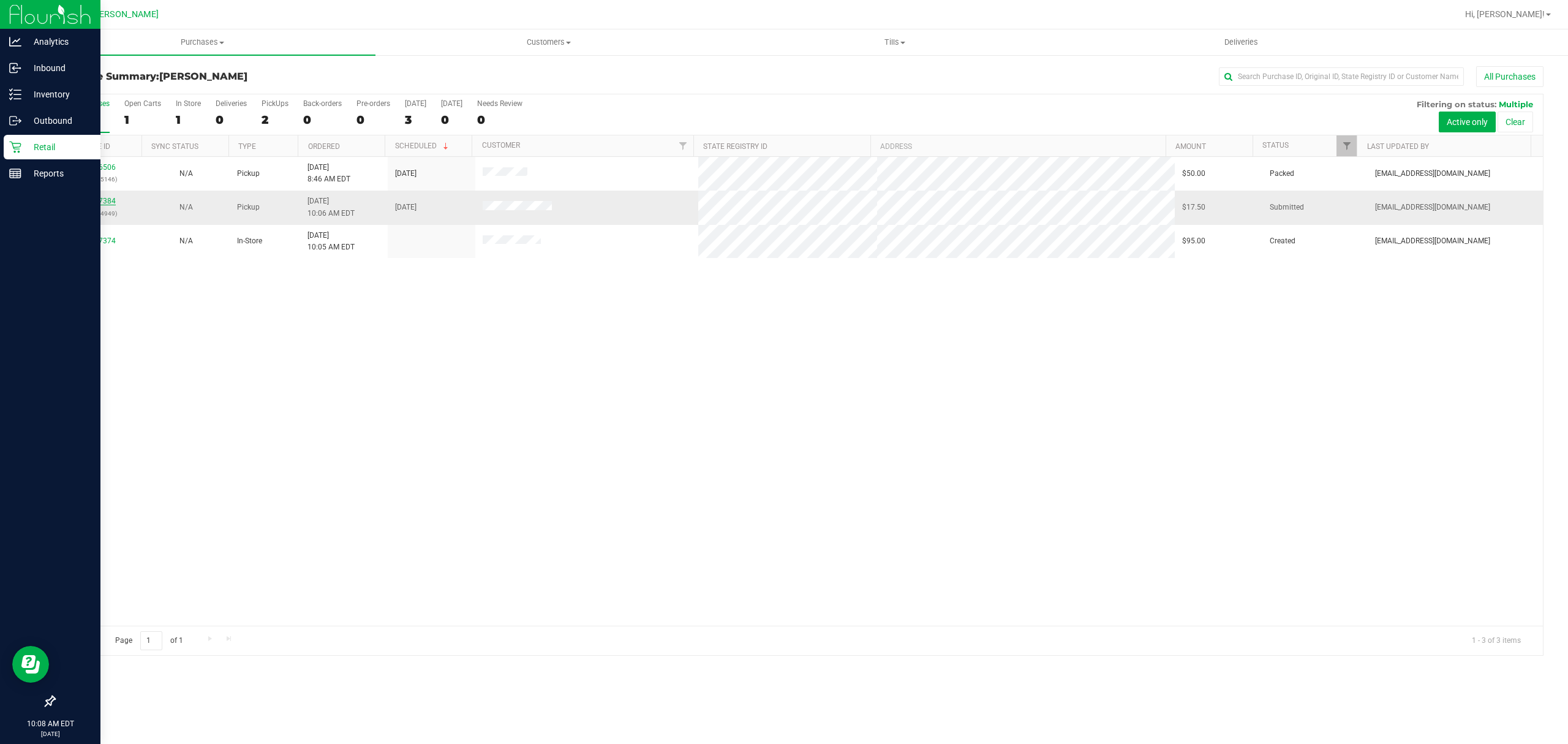
click at [107, 202] on link "12007384" at bounding box center [99, 201] width 35 height 9
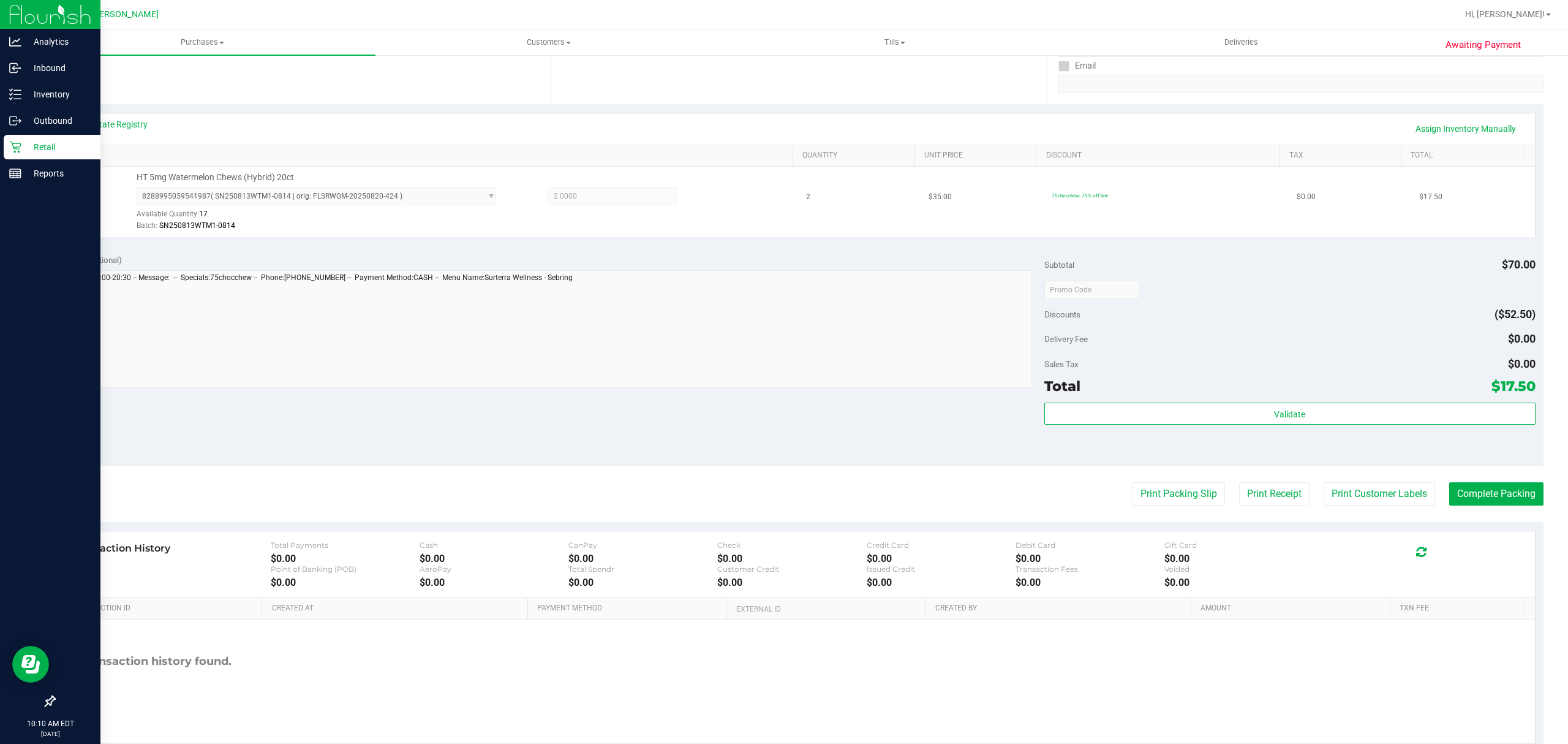
scroll to position [245, 0]
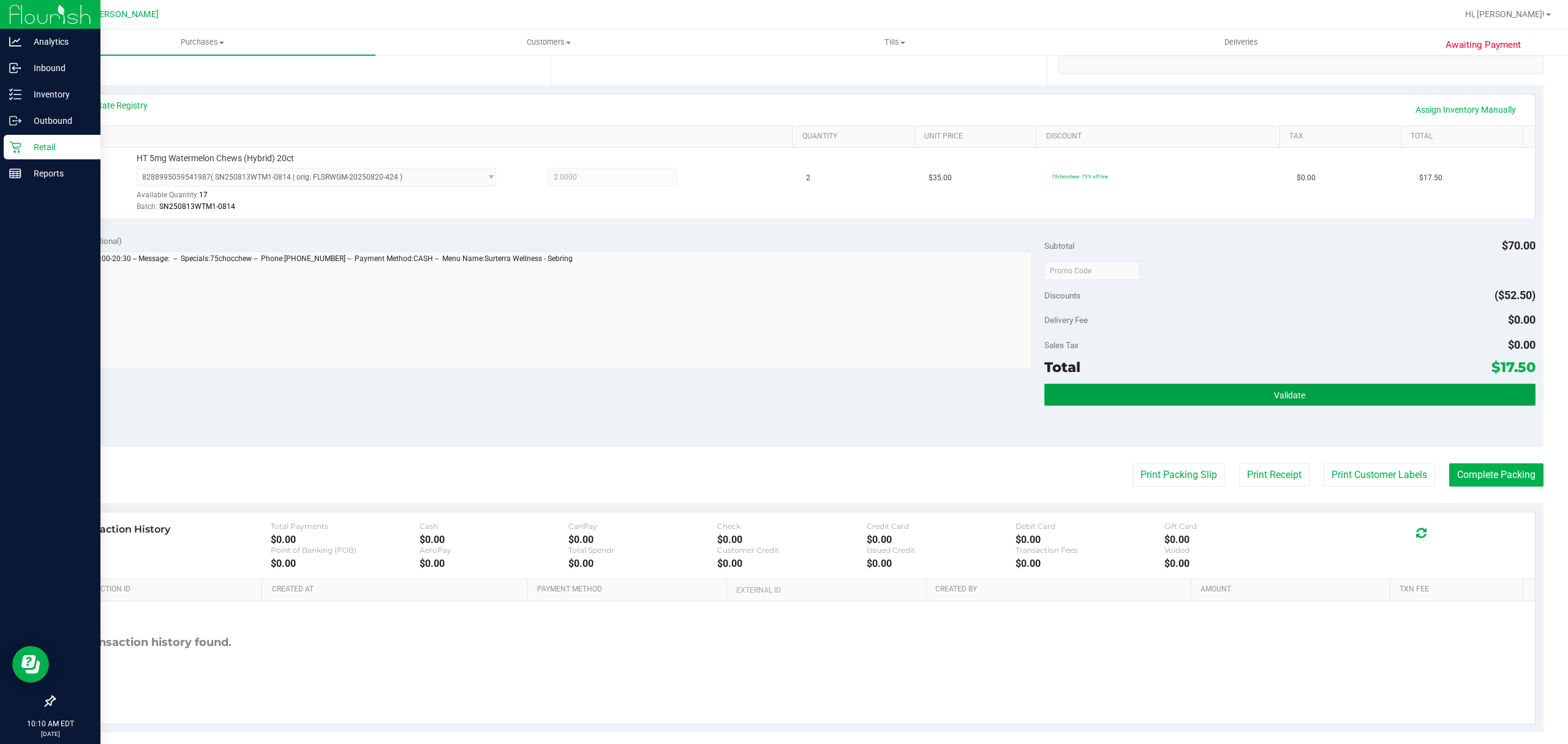
click at [1155, 397] on button "Validate" at bounding box center [1291, 394] width 492 height 22
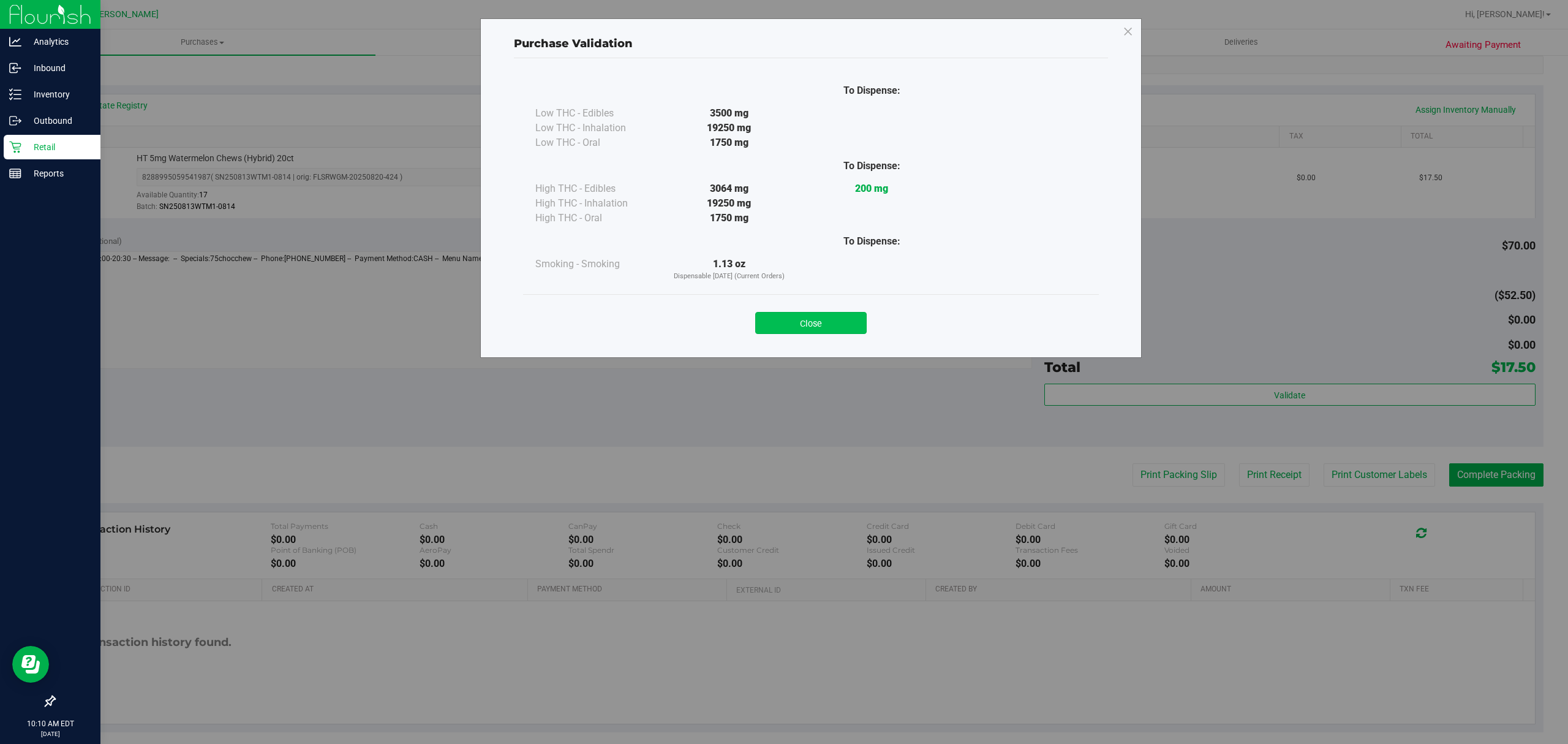
click at [795, 327] on button "Close" at bounding box center [812, 323] width 112 height 22
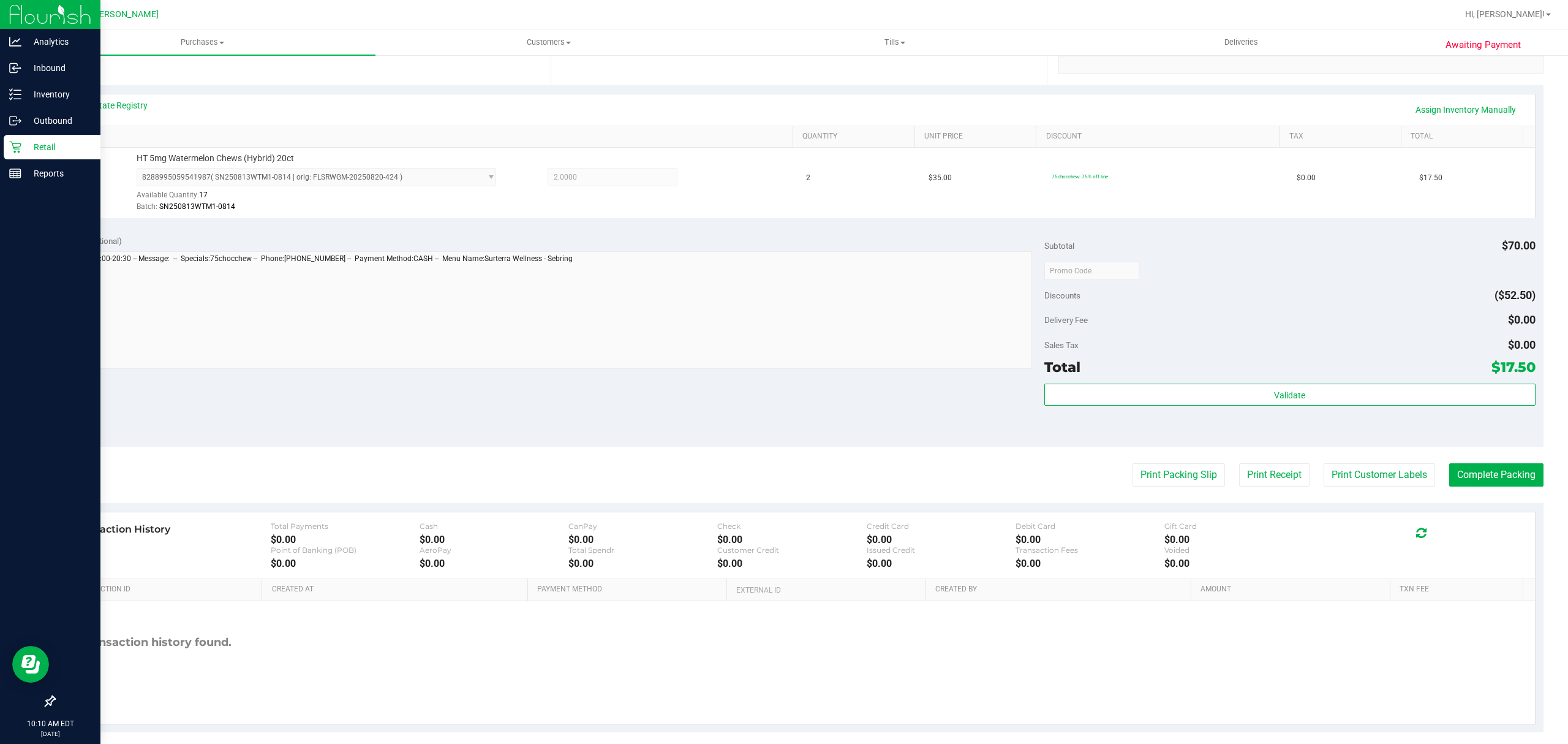
scroll to position [260, 0]
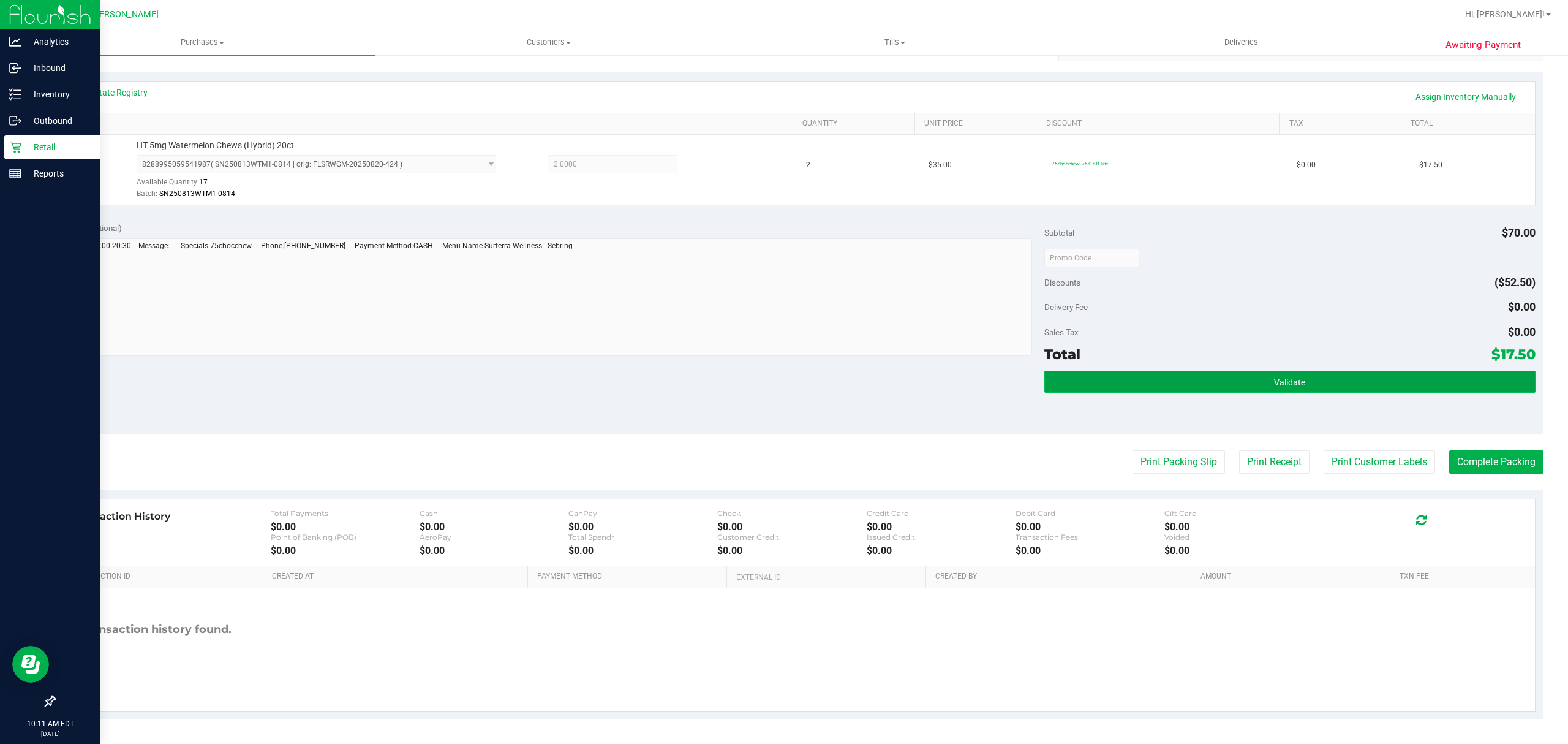
click at [1188, 375] on button "Validate" at bounding box center [1291, 382] width 492 height 22
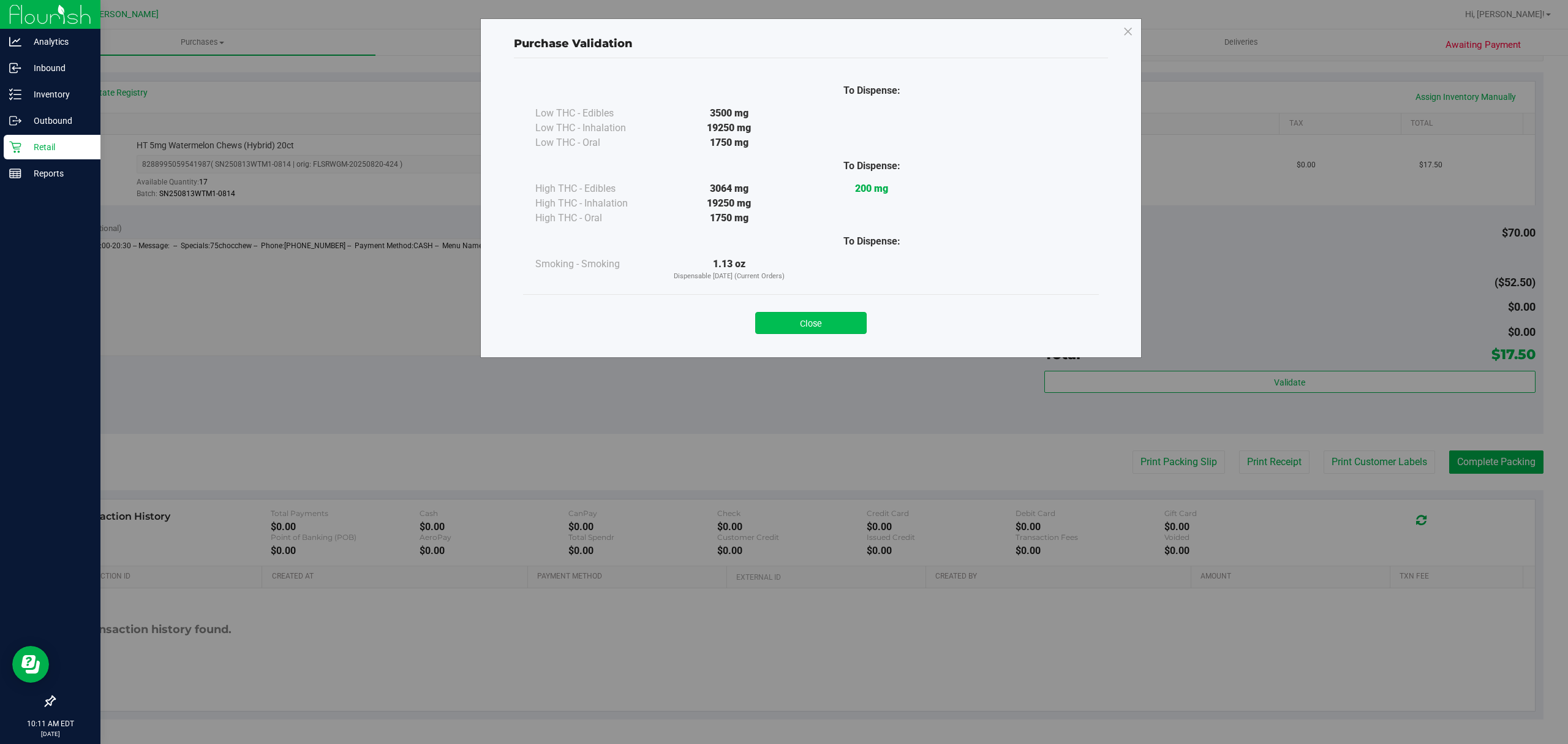
click at [765, 324] on button "Close" at bounding box center [812, 323] width 112 height 22
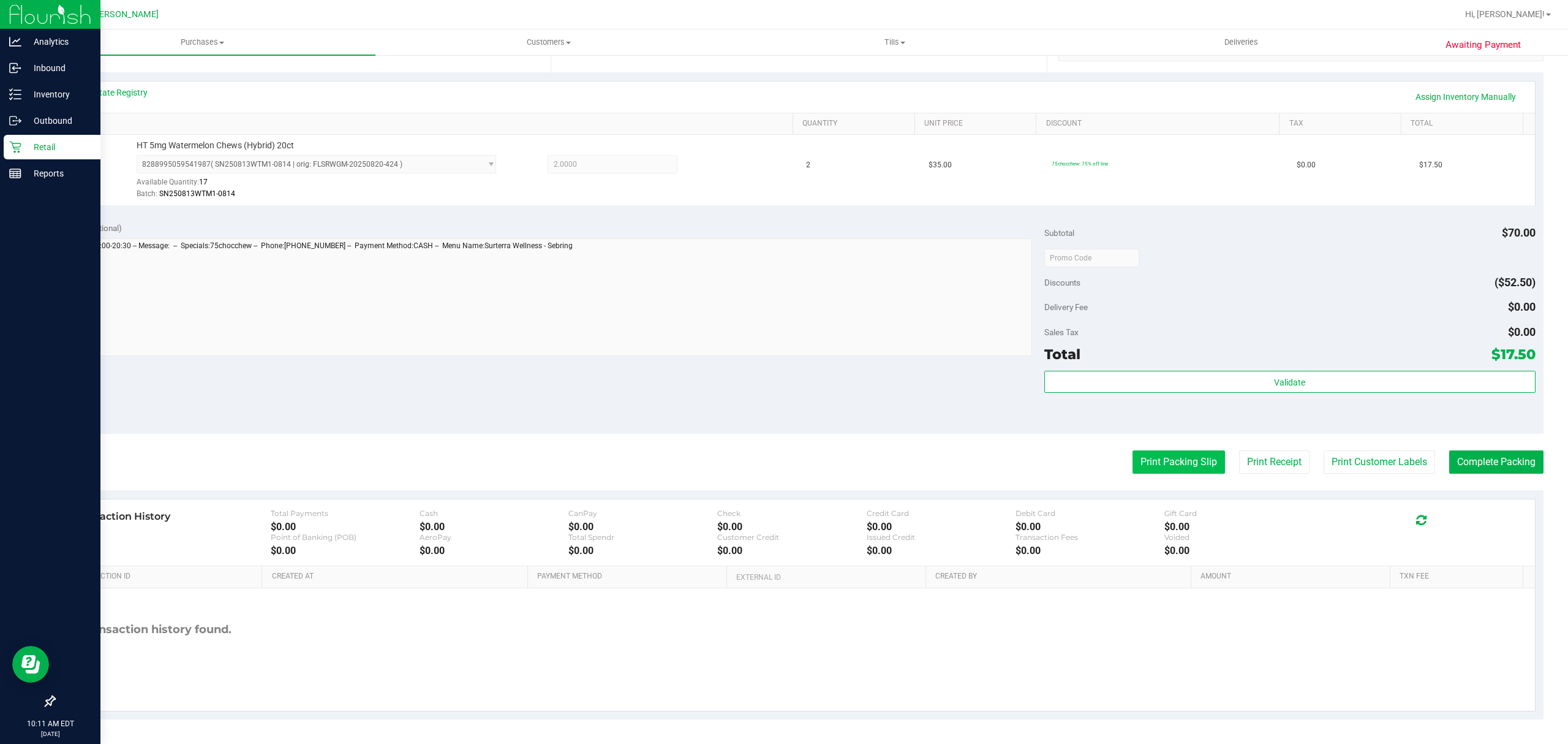
click at [1150, 456] on button "Print Packing Slip" at bounding box center [1179, 462] width 93 height 24
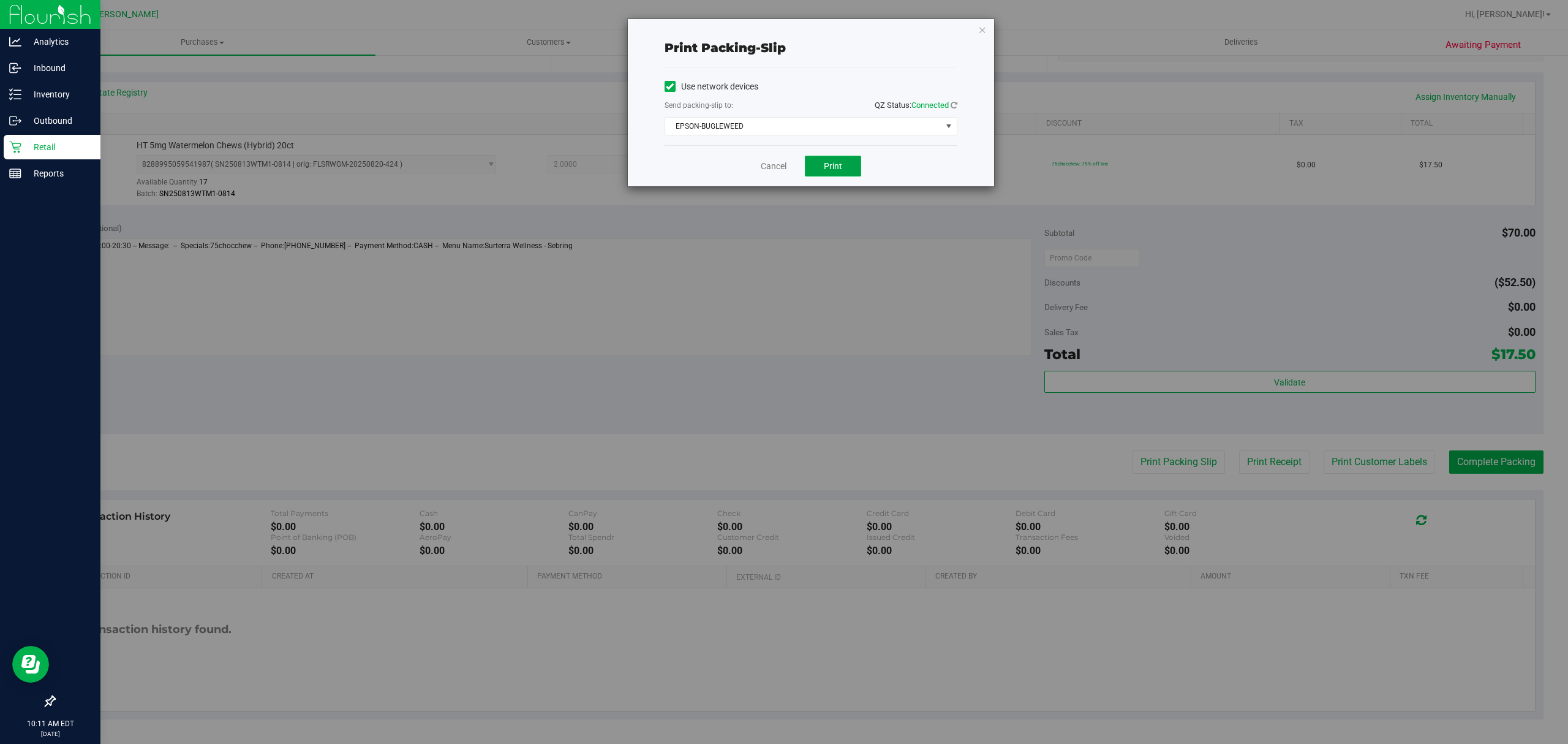
click at [826, 167] on span "Print" at bounding box center [833, 166] width 18 height 10
click at [770, 165] on link "Cancel" at bounding box center [773, 166] width 26 height 13
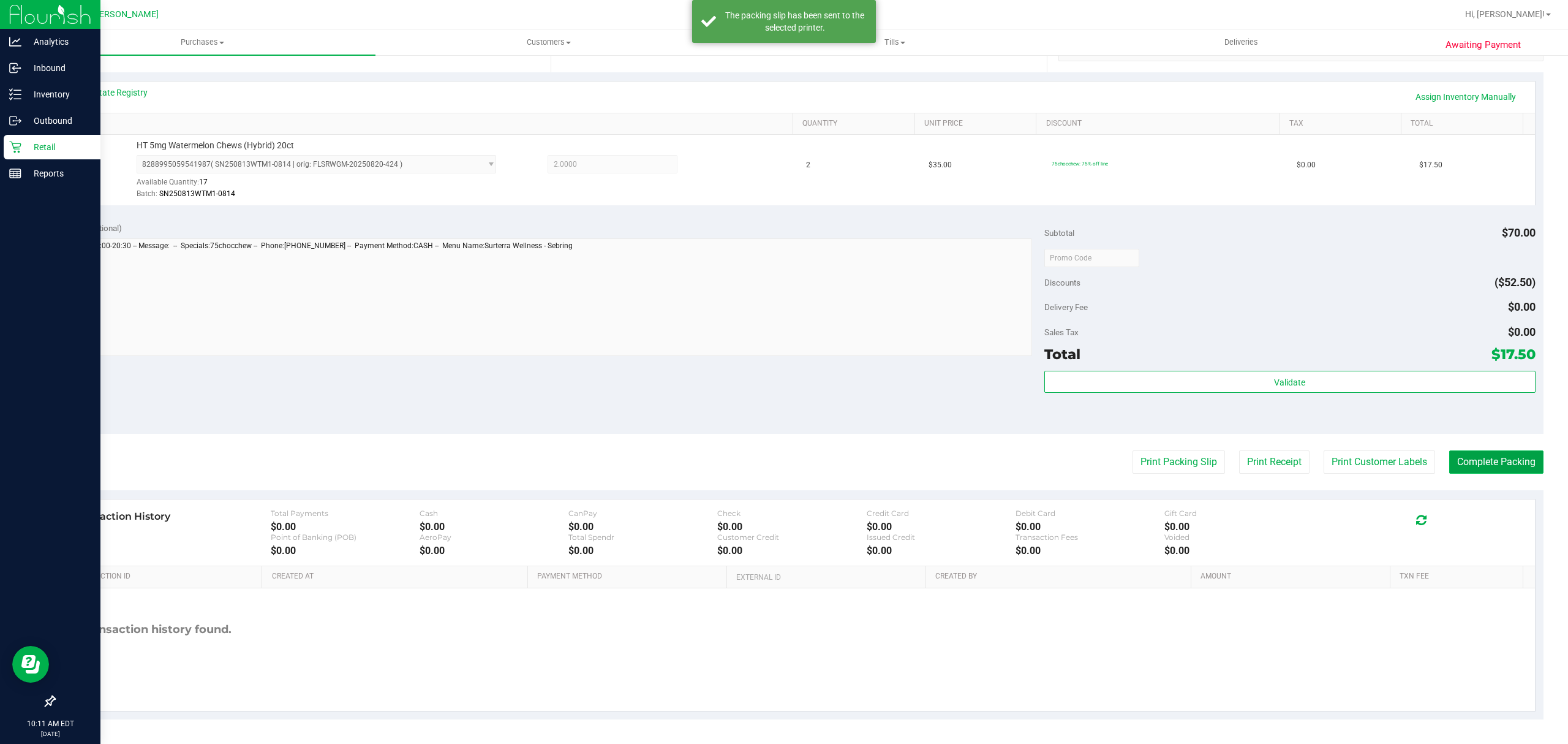
click at [1475, 451] on button "Complete Packing" at bounding box center [1497, 462] width 94 height 24
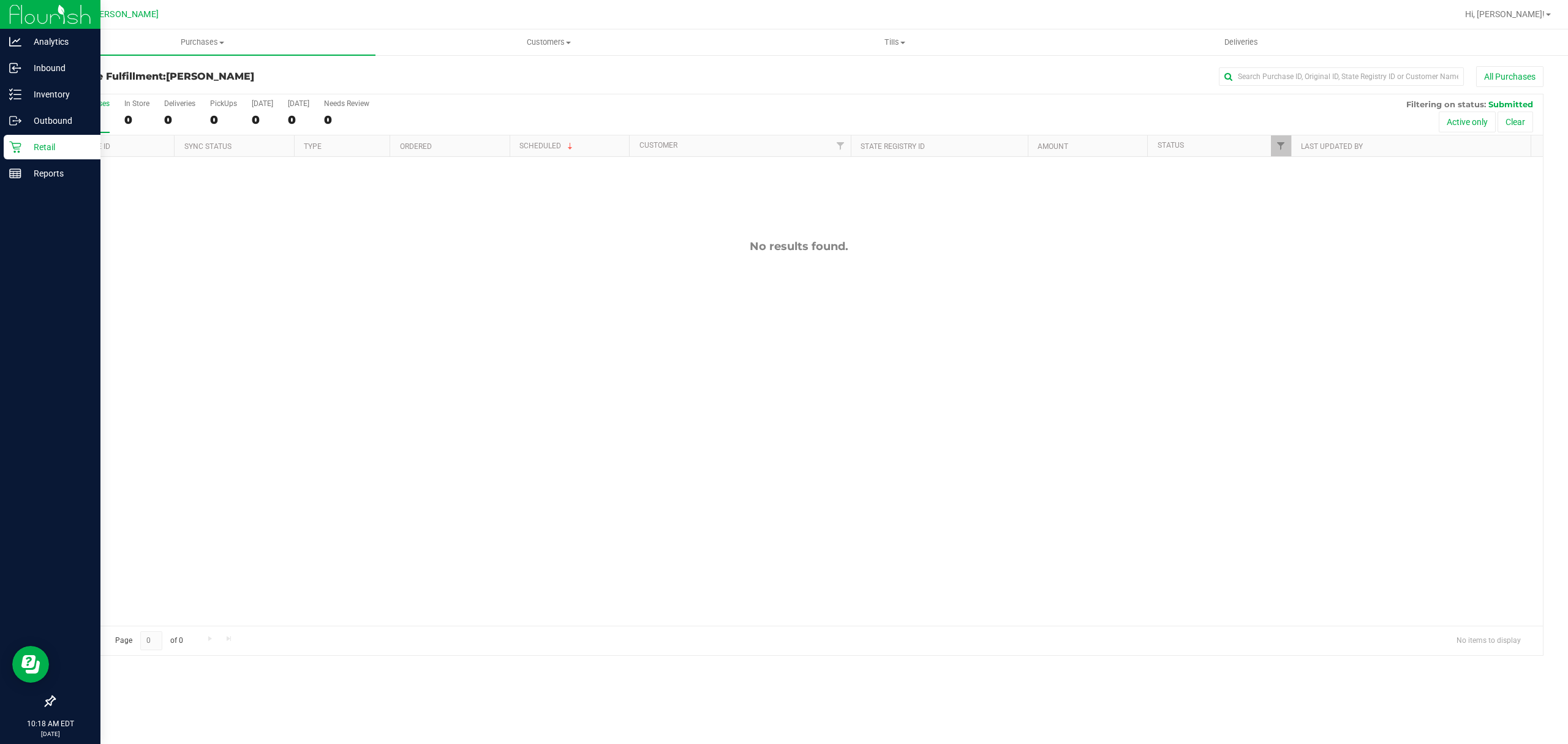
click at [392, 290] on div "No results found." at bounding box center [798, 432] width 1489 height 551
